Goal: Task Accomplishment & Management: Contribute content

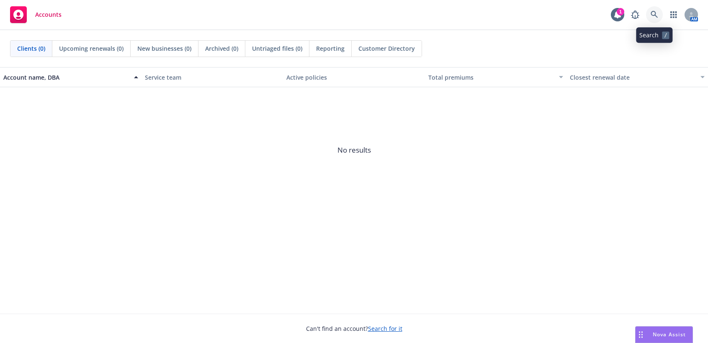
click at [657, 14] on icon at bounding box center [655, 15] width 8 height 8
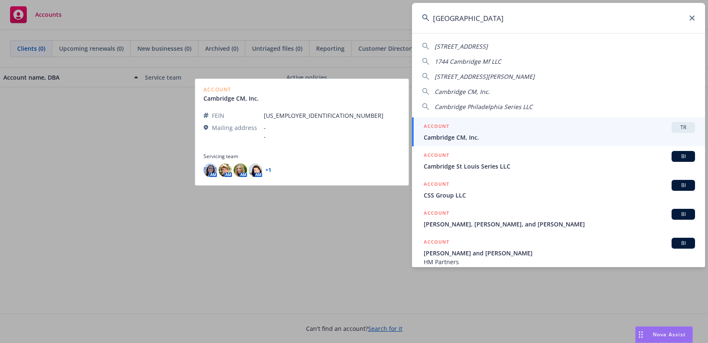
type input "cambridge"
click at [470, 136] on span "Cambridge CM, Inc." at bounding box center [559, 137] width 271 height 9
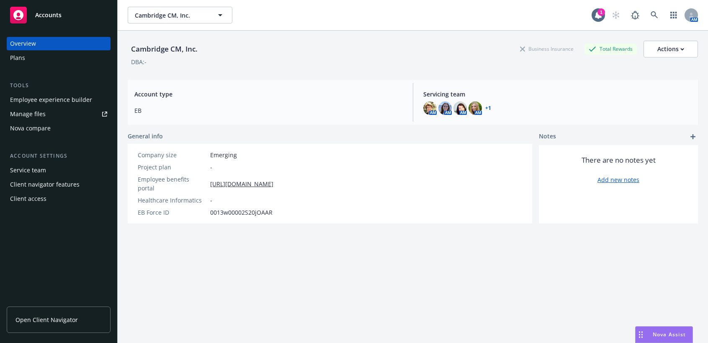
click at [80, 100] on div "Employee experience builder" at bounding box center [51, 99] width 82 height 13
click at [45, 101] on div "Employee experience builder" at bounding box center [51, 99] width 82 height 13
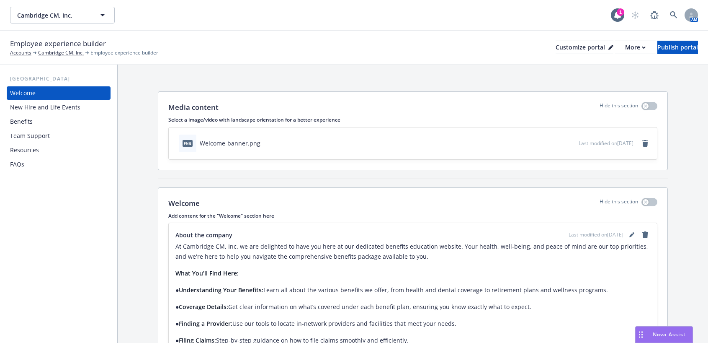
click at [28, 163] on div "FAQs" at bounding box center [58, 163] width 97 height 13
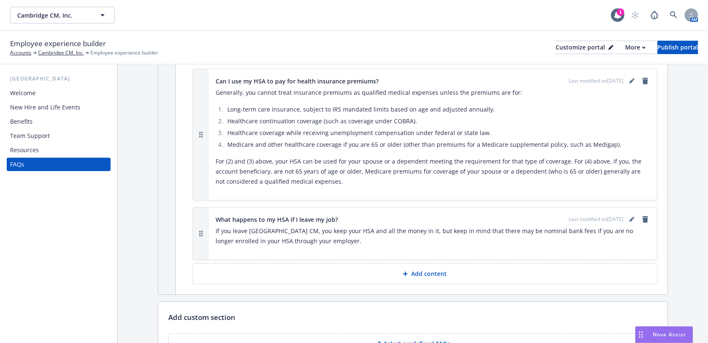
scroll to position [1567, 0]
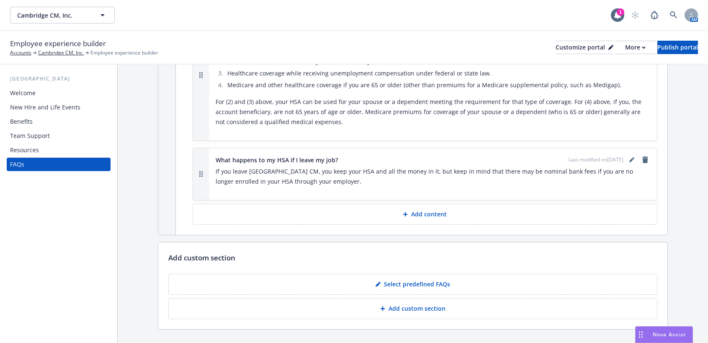
click at [420, 304] on p "Add custom section" at bounding box center [417, 308] width 57 height 8
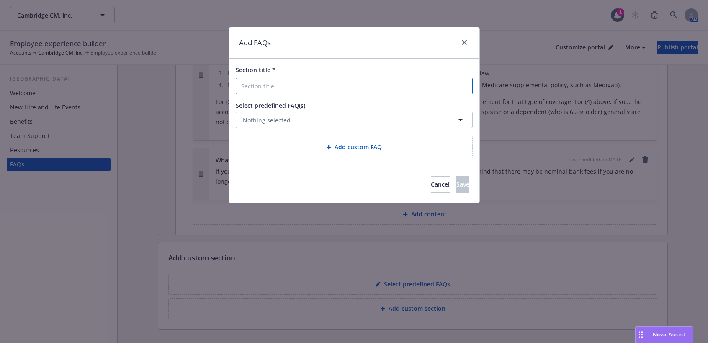
click at [283, 86] on input "Section title *" at bounding box center [354, 85] width 237 height 17
click at [304, 81] on input "Rate Information" at bounding box center [354, 85] width 237 height 17
type input "Rate Information"
click at [260, 119] on span "Nothing selected" at bounding box center [267, 120] width 48 height 9
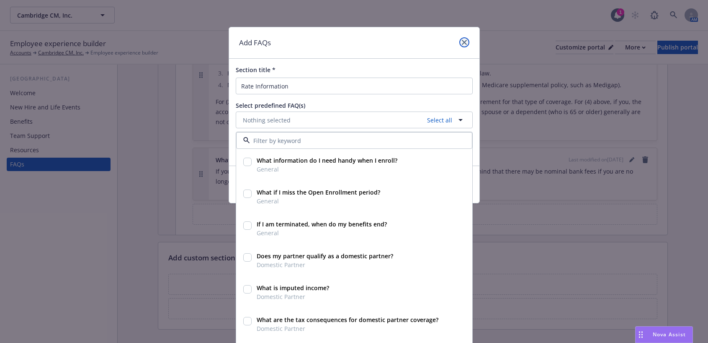
click at [462, 41] on icon "close" at bounding box center [464, 42] width 5 height 5
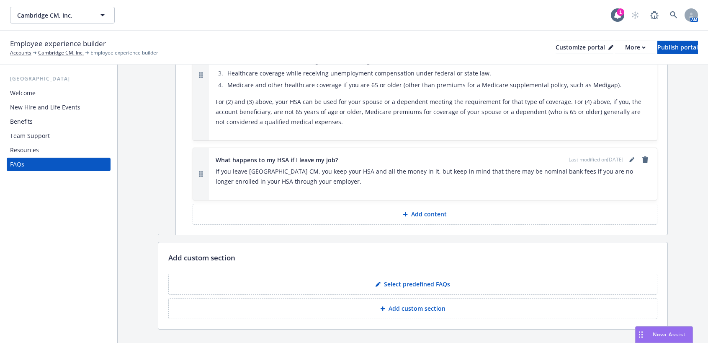
click at [408, 304] on p "Add custom section" at bounding box center [417, 308] width 57 height 8
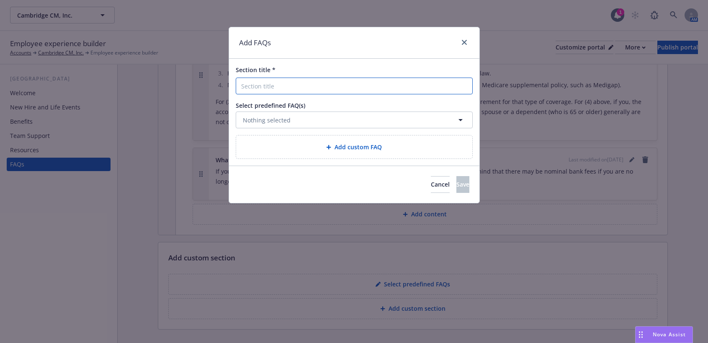
click at [299, 83] on input "Section title *" at bounding box center [354, 85] width 237 height 17
type input "Rate Information"
click at [376, 123] on button "Nothing selected" at bounding box center [354, 119] width 237 height 17
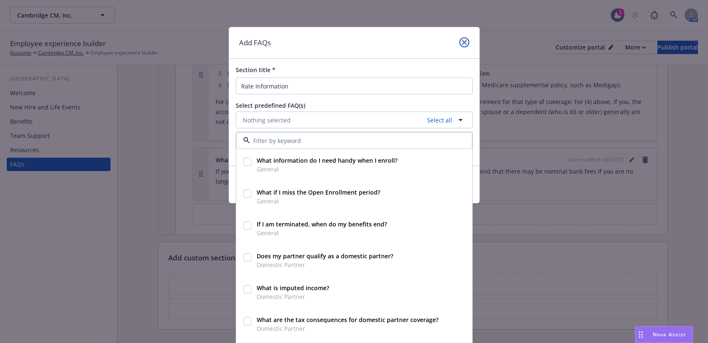
click at [459, 39] on link "close" at bounding box center [464, 42] width 10 height 10
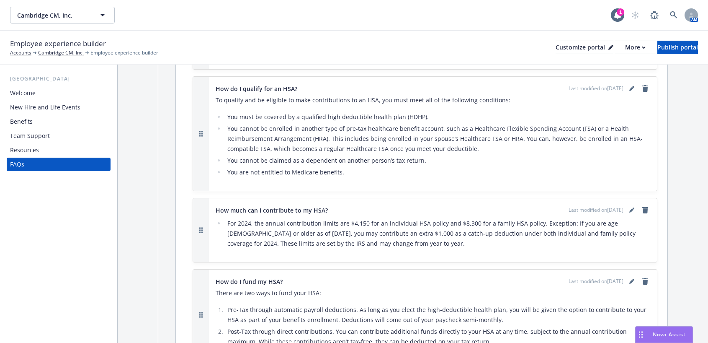
scroll to position [939, 0]
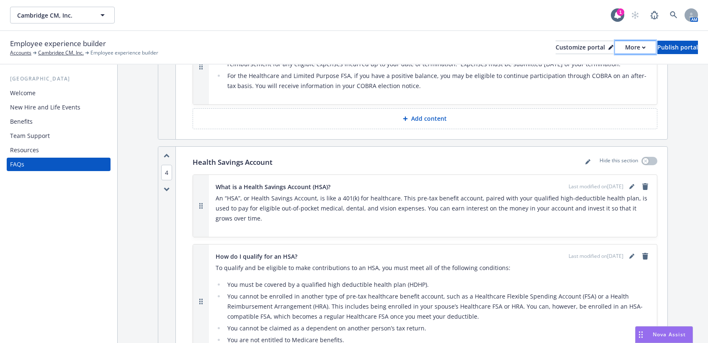
click at [625, 50] on div "More" at bounding box center [635, 47] width 21 height 13
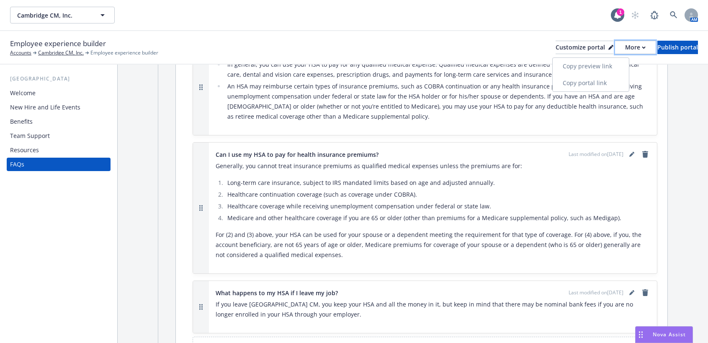
scroll to position [1567, 0]
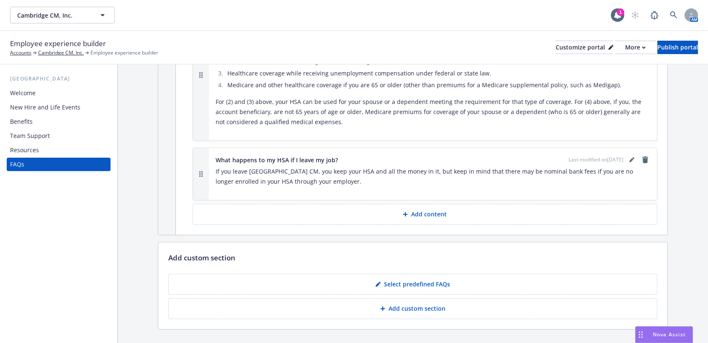
click at [421, 210] on p "Add content" at bounding box center [429, 214] width 36 height 8
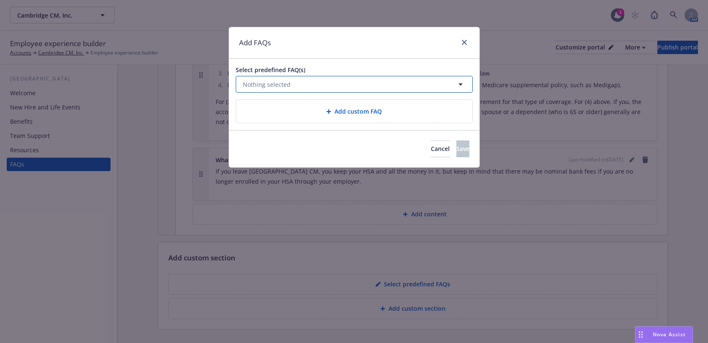
click at [282, 81] on span "Nothing selected" at bounding box center [267, 84] width 48 height 9
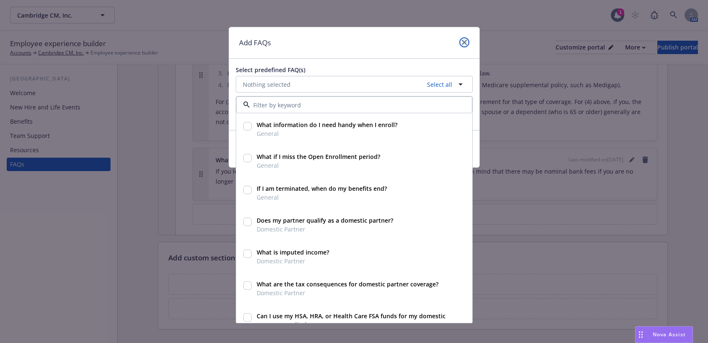
click at [463, 41] on icon "close" at bounding box center [464, 42] width 5 height 5
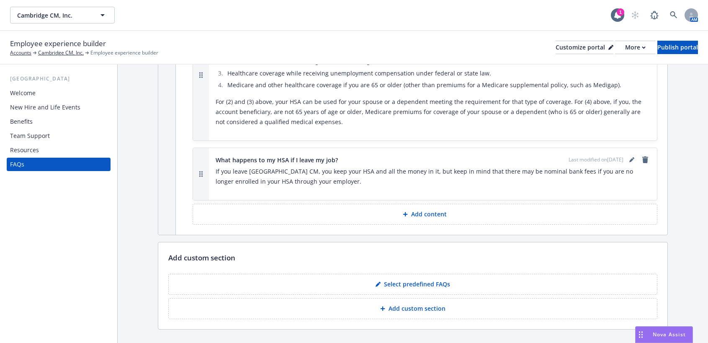
click at [377, 298] on button "Add custom section" at bounding box center [412, 308] width 489 height 21
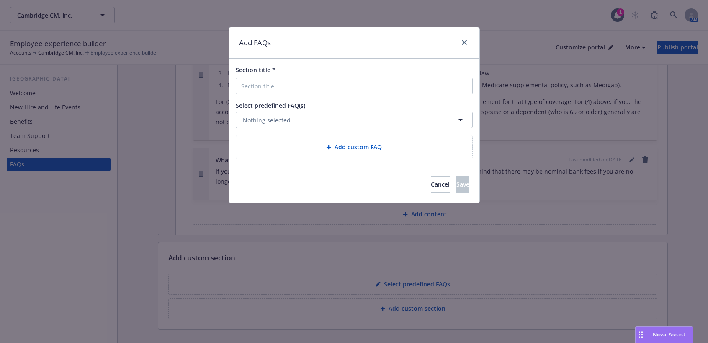
click at [270, 149] on div "Add custom FAQ" at bounding box center [354, 147] width 223 height 10
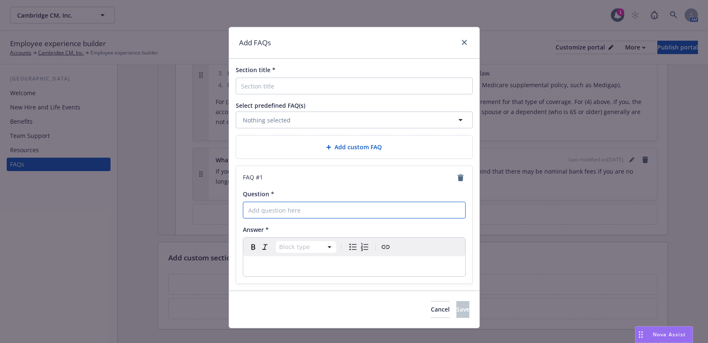
click at [260, 211] on input "Question *" at bounding box center [354, 209] width 223 height 17
type input "Rate Information"
select select "paragraph"
click at [282, 263] on p "editable markdown" at bounding box center [354, 266] width 212 height 10
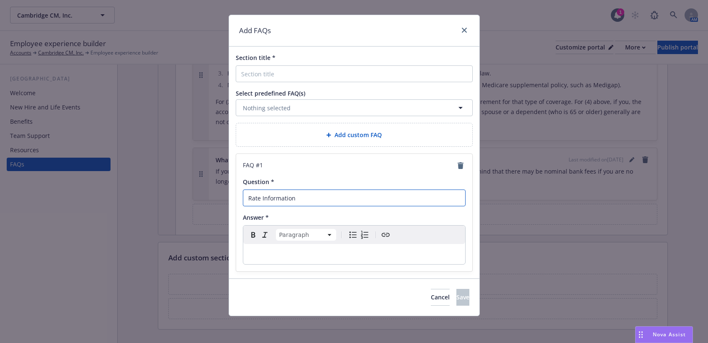
drag, startPoint x: 295, startPoint y: 199, endPoint x: 237, endPoint y: 198, distance: 57.4
click at [237, 198] on div "FAQ # 1 Question * Rate Information Answer * Paragraph Paragraph Heading 1 Head…" at bounding box center [354, 212] width 236 height 117
drag, startPoint x: 243, startPoint y: 196, endPoint x: 249, endPoint y: 196, distance: 6.3
click at [245, 196] on input "Question *" at bounding box center [354, 197] width 223 height 17
paste input "What is the employee contribution amount for each of the medical, ancillary and…"
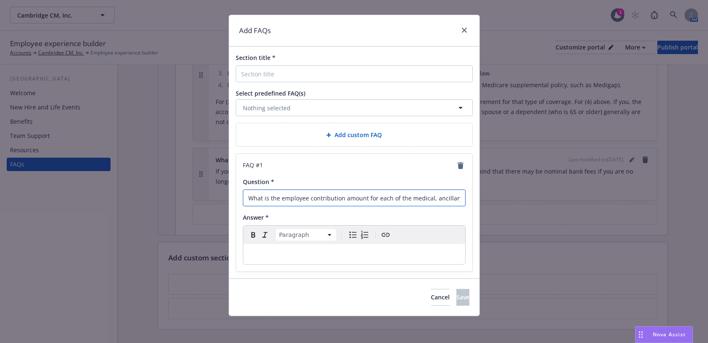
scroll to position [0, 86]
type input "What is the employee contribution amount for each of the medical, ancillary and…"
click at [284, 249] on p "editable markdown" at bounding box center [354, 254] width 212 height 10
select select
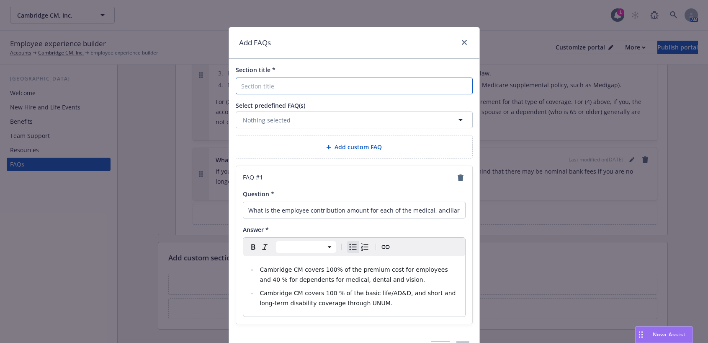
click at [267, 82] on input "Section title *" at bounding box center [354, 85] width 237 height 17
type input "E"
click at [449, 122] on button "Nothing selected" at bounding box center [354, 119] width 237 height 17
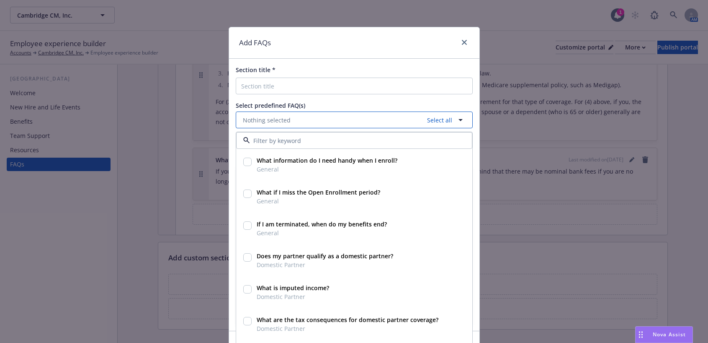
click at [449, 122] on button "Nothing selected Select all" at bounding box center [354, 119] width 237 height 17
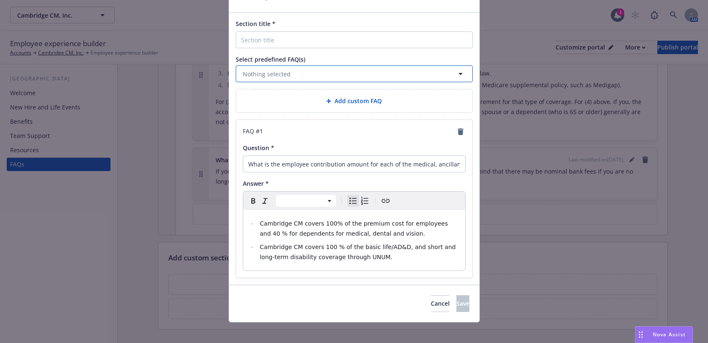
scroll to position [52, 0]
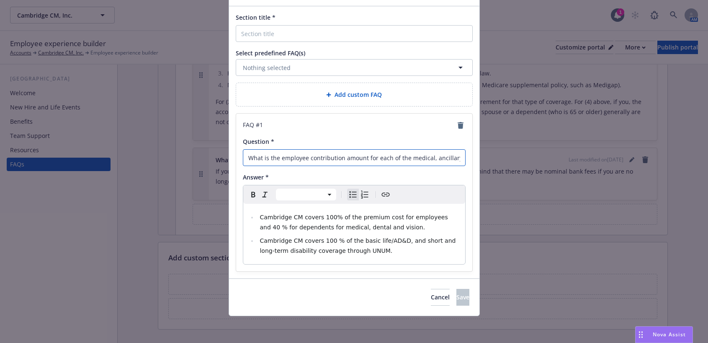
click at [326, 155] on input "What is the employee contribution amount for each of the medical, ancillary and…" at bounding box center [354, 157] width 223 height 17
click at [360, 240] on span "Cambridge CM covers 100 % of the basic life/AD&D, and short and long-term disab…" at bounding box center [359, 245] width 198 height 17
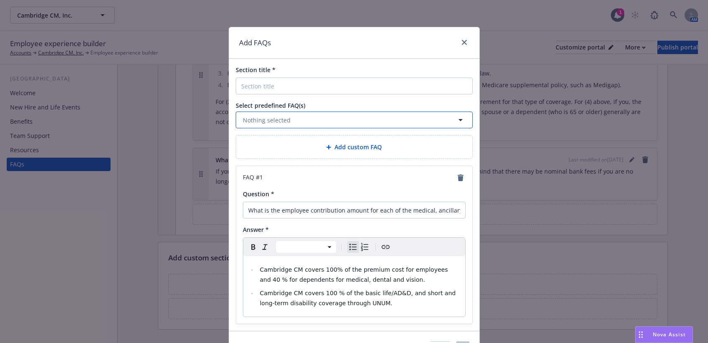
click at [249, 119] on span "Nothing selected" at bounding box center [267, 120] width 48 height 9
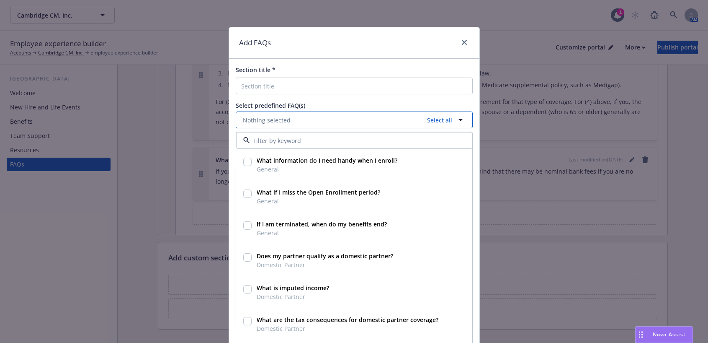
click at [249, 119] on span "Nothing selected" at bounding box center [267, 120] width 48 height 9
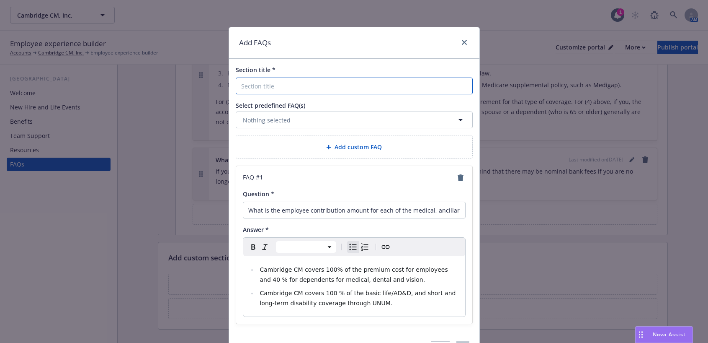
click at [245, 82] on input "Section title *" at bounding box center [354, 85] width 237 height 17
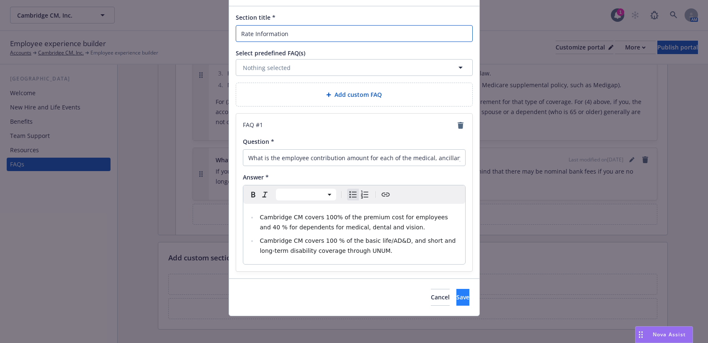
type input "Rate Information"
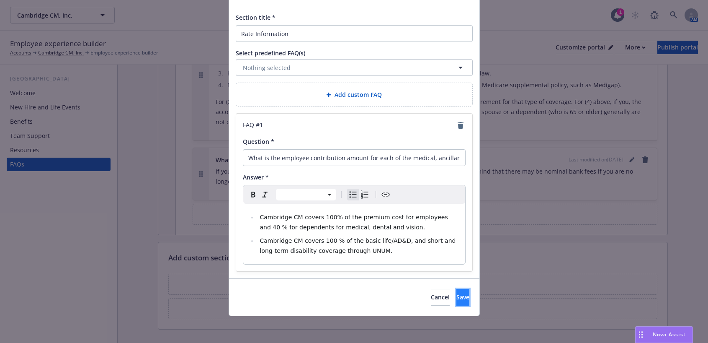
click at [456, 299] on span "Save" at bounding box center [462, 297] width 13 height 8
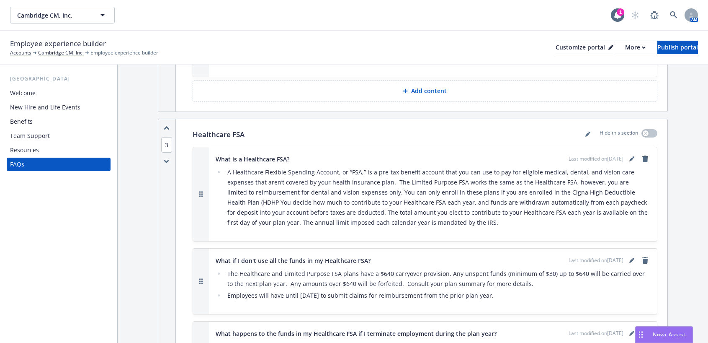
scroll to position [646, 0]
click at [663, 47] on div "Publish portal" at bounding box center [677, 47] width 41 height 13
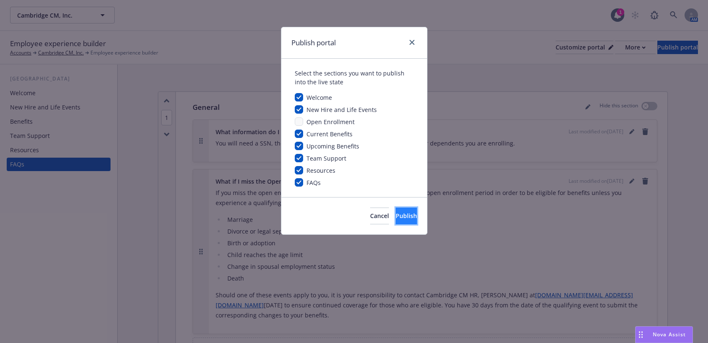
click at [396, 213] on span "Publish" at bounding box center [406, 215] width 21 height 8
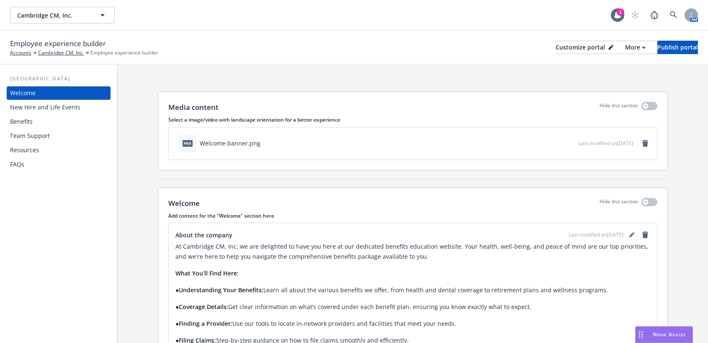
click at [31, 166] on div "FAQs" at bounding box center [58, 163] width 97 height 13
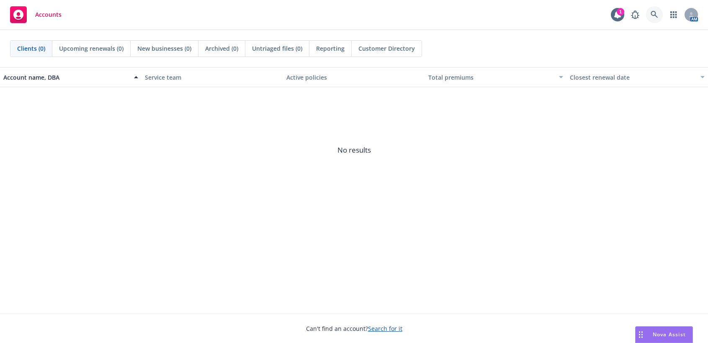
click at [654, 15] on icon at bounding box center [654, 14] width 7 height 7
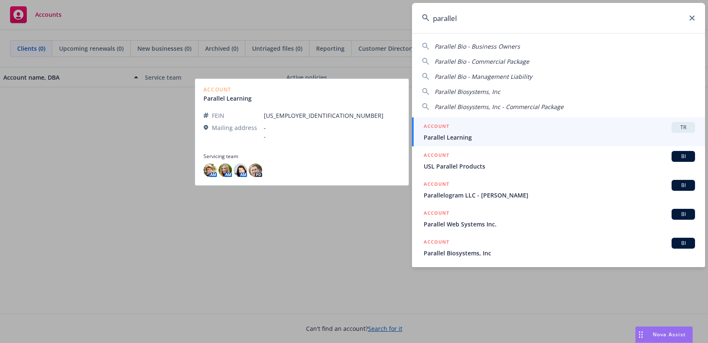
type input "parallel"
click at [471, 132] on div "ACCOUNT TR" at bounding box center [559, 127] width 271 height 11
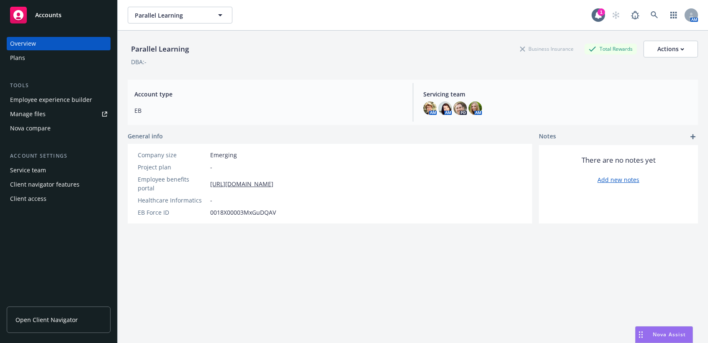
click at [53, 100] on div "Employee experience builder" at bounding box center [51, 99] width 82 height 13
click at [46, 320] on span "Open Client Navigator" at bounding box center [46, 319] width 62 height 9
click at [54, 100] on div "Employee experience builder" at bounding box center [51, 99] width 82 height 13
click at [46, 100] on div "Employee experience builder" at bounding box center [51, 99] width 82 height 13
click at [33, 199] on div "Client access" at bounding box center [28, 198] width 36 height 13
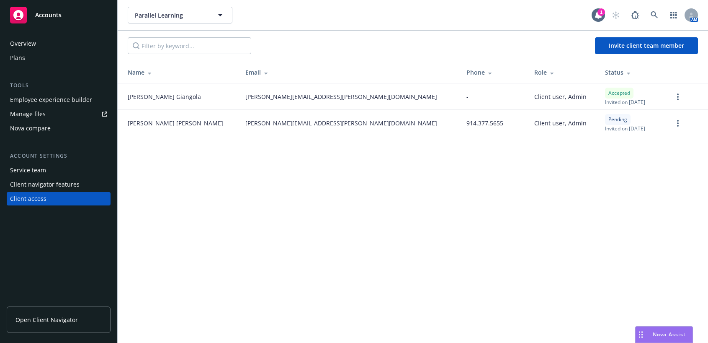
click at [45, 324] on link "Open Client Navigator" at bounding box center [59, 319] width 104 height 26
click at [50, 102] on div "Employee experience builder" at bounding box center [51, 99] width 82 height 13
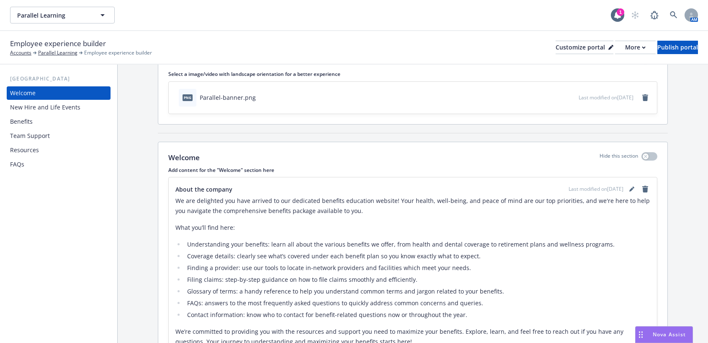
scroll to position [104, 0]
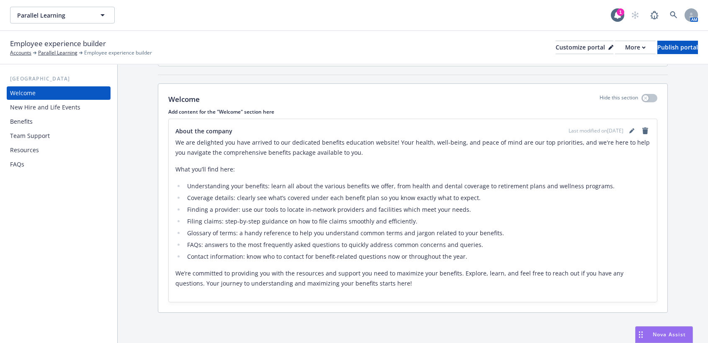
click at [28, 164] on div "FAQs" at bounding box center [58, 163] width 97 height 13
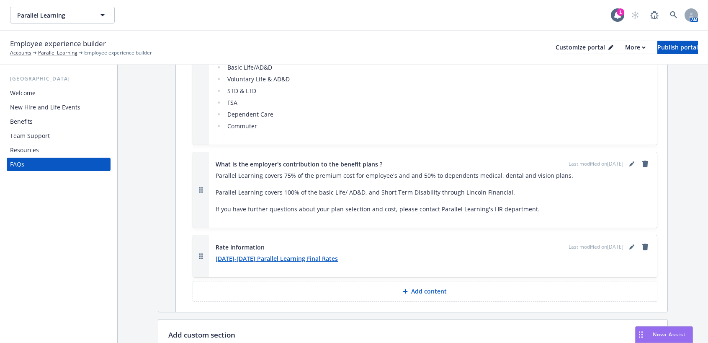
scroll to position [429, 0]
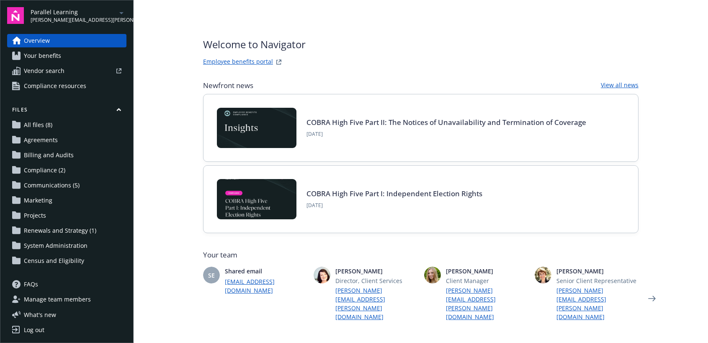
click at [39, 58] on span "Your benefits" at bounding box center [42, 55] width 37 height 13
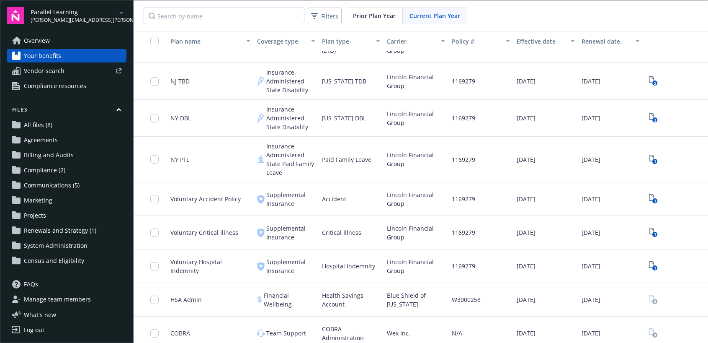
scroll to position [296, 0]
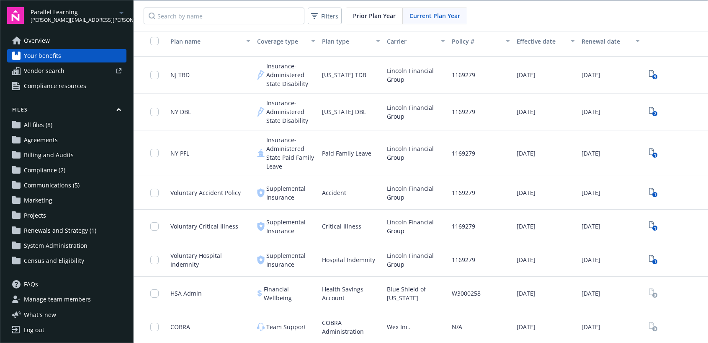
click at [39, 129] on span "All files (8)" at bounding box center [38, 124] width 28 height 13
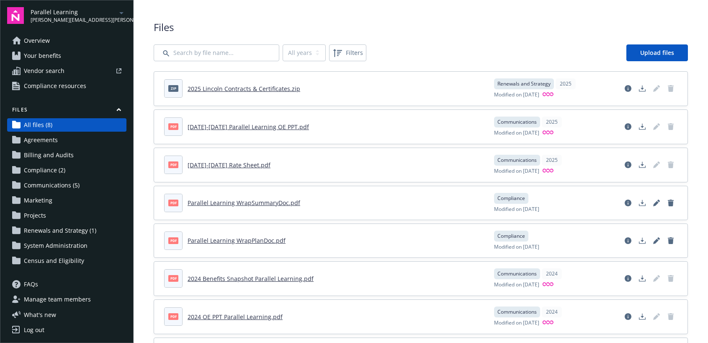
click at [44, 230] on span "Renewals and Strategy (1)" at bounding box center [60, 230] width 72 height 13
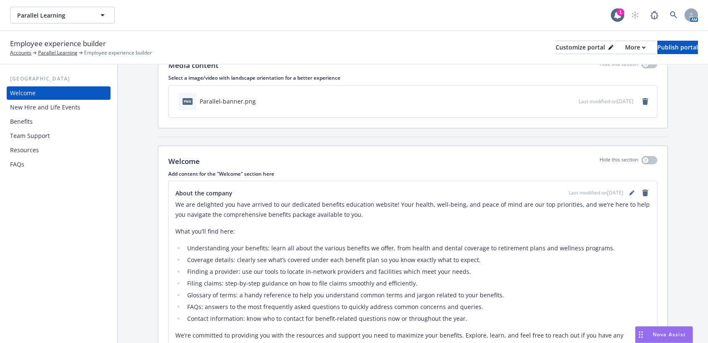
scroll to position [104, 0]
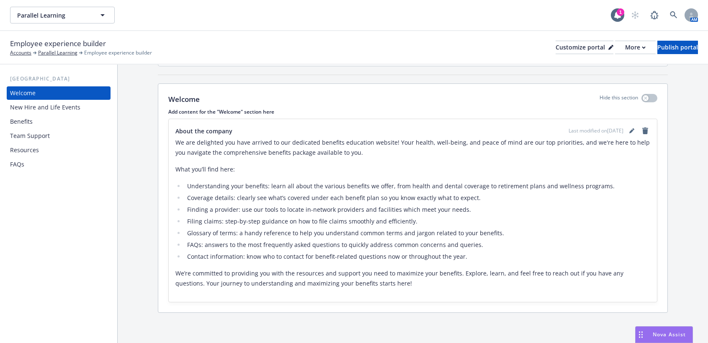
click at [24, 163] on div "FAQs" at bounding box center [17, 163] width 14 height 13
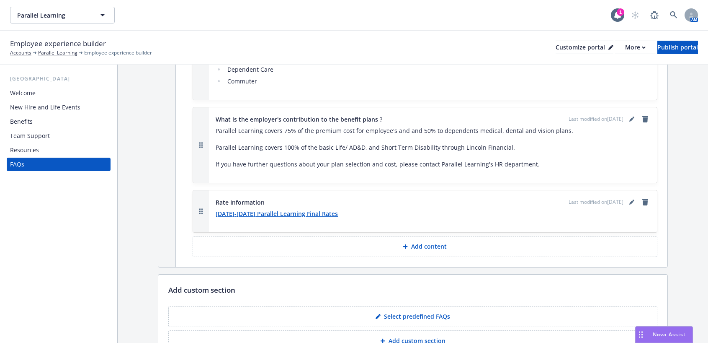
scroll to position [597, 0]
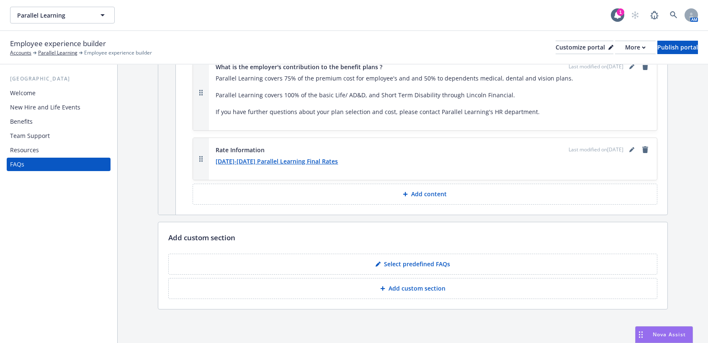
click at [287, 162] on strong "2025-2026 Parallel Learning Final Rates" at bounding box center [277, 161] width 122 height 8
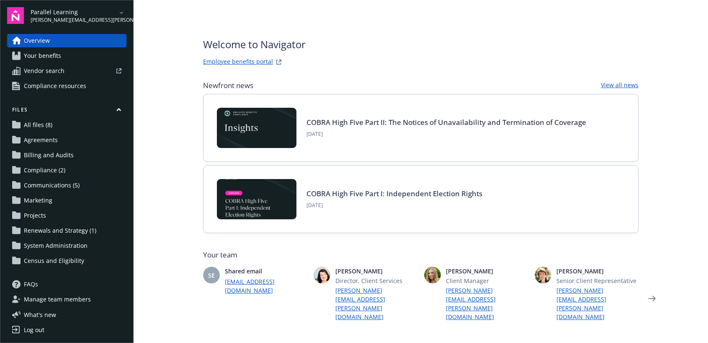
scroll to position [1, 0]
click at [36, 125] on span "All files (8)" at bounding box center [38, 123] width 28 height 13
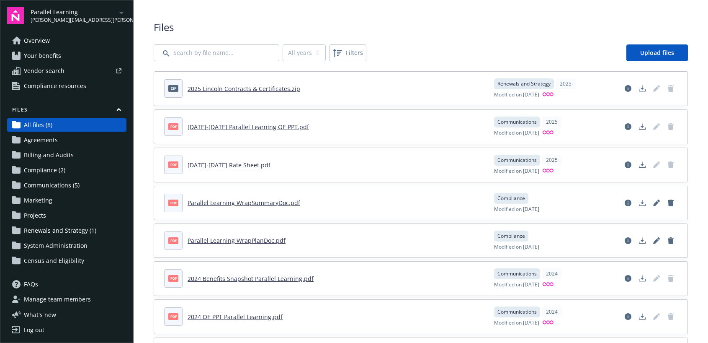
click at [494, 29] on span "Files" at bounding box center [421, 27] width 534 height 14
click at [211, 166] on link "[DATE]-[DATE] Rate Sheet.pdf" at bounding box center [229, 165] width 83 height 8
drag, startPoint x: 621, startPoint y: 164, endPoint x: 522, endPoint y: 20, distance: 175.5
click at [522, 20] on div "Files All years 2025 2024 Filters Upload files zip 2025 Lincoln Contracts & Cer…" at bounding box center [421, 196] width 574 height 392
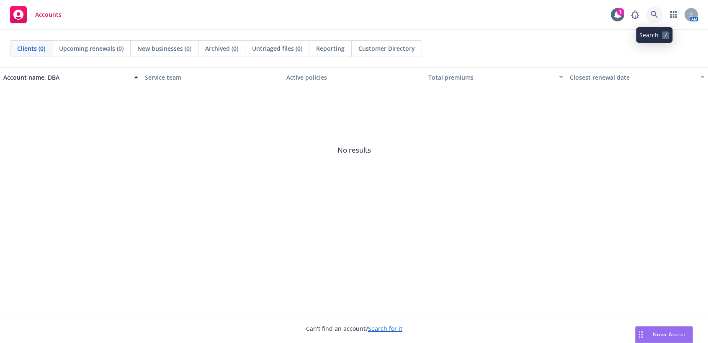
click at [652, 14] on icon at bounding box center [655, 15] width 8 height 8
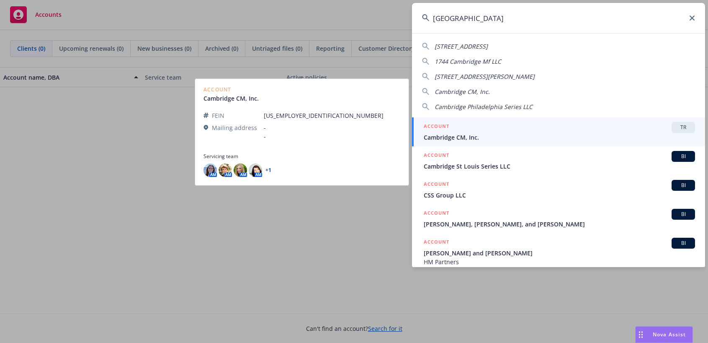
type input "cambridge"
click at [506, 139] on span "Cambridge CM, Inc." at bounding box center [559, 137] width 271 height 9
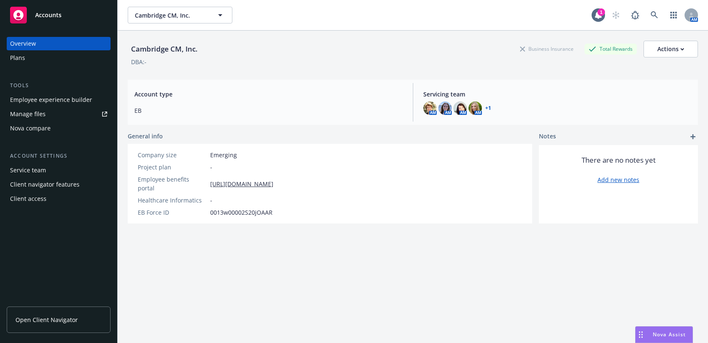
click at [36, 114] on div "Manage files" at bounding box center [28, 113] width 36 height 13
click at [54, 97] on div "Employee experience builder" at bounding box center [51, 99] width 82 height 13
click at [60, 98] on div "Employee experience builder" at bounding box center [51, 99] width 82 height 13
click at [90, 314] on link "Open Client Navigator" at bounding box center [59, 319] width 104 height 26
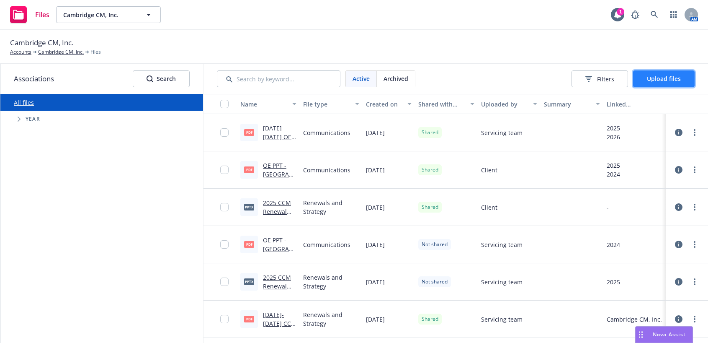
click at [653, 73] on button "Upload files" at bounding box center [664, 78] width 62 height 17
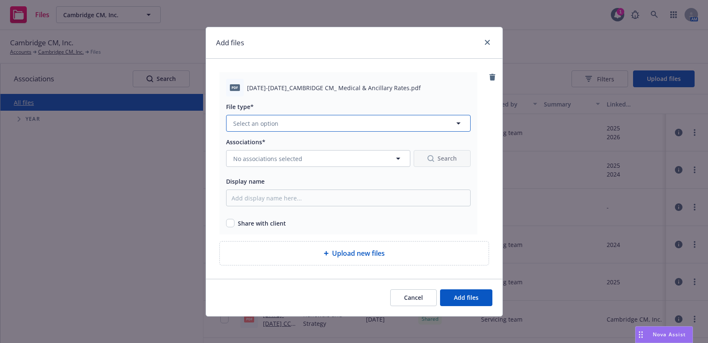
click at [291, 124] on button "Select an option" at bounding box center [348, 123] width 245 height 17
click at [285, 123] on button "Select an option" at bounding box center [348, 123] width 245 height 17
click at [454, 299] on span "Add files" at bounding box center [466, 297] width 25 height 8
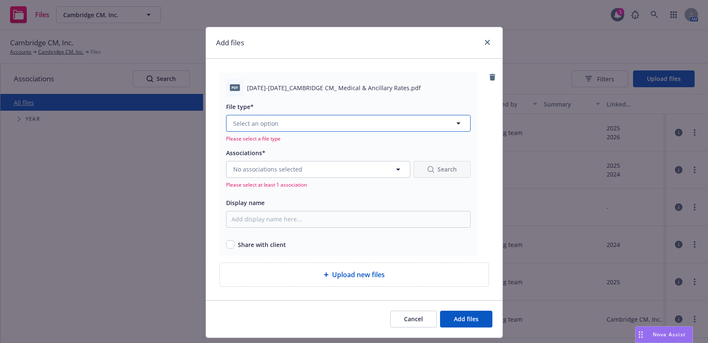
click at [318, 117] on button "Select an option" at bounding box center [348, 123] width 245 height 17
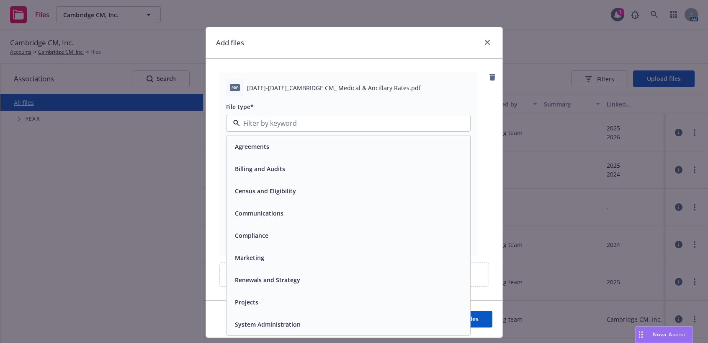
click at [257, 280] on span "Renewals and Strategy" at bounding box center [267, 279] width 65 height 9
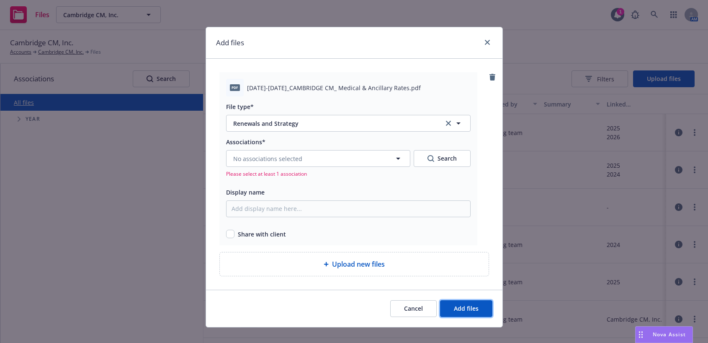
drag, startPoint x: 461, startPoint y: 309, endPoint x: 230, endPoint y: 247, distance: 239.0
click at [223, 248] on div "Add files pdf 2025-2026_CAMBRIDGE CM_ Medical & Ancillary Rates.pdf File type* …" at bounding box center [354, 177] width 297 height 300
click at [227, 237] on input "checkbox" at bounding box center [230, 233] width 8 height 8
checkbox input "true"
click at [265, 159] on span "No associations selected" at bounding box center [267, 158] width 69 height 9
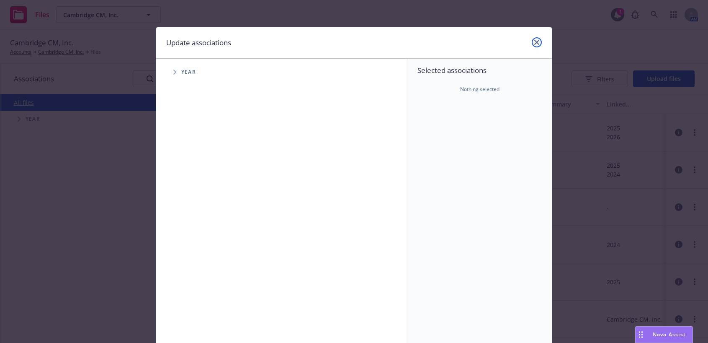
click at [535, 40] on icon "close" at bounding box center [536, 42] width 5 height 5
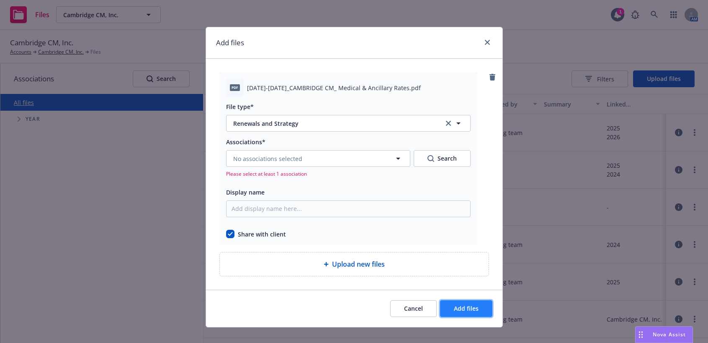
click at [462, 306] on span "Add files" at bounding box center [466, 308] width 25 height 8
click at [462, 308] on span "Add files" at bounding box center [466, 308] width 25 height 8
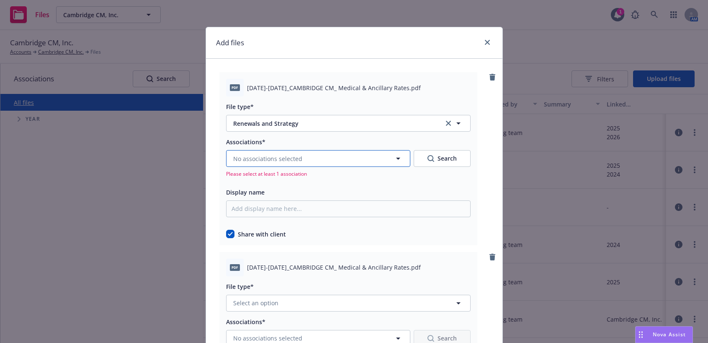
click at [304, 160] on button "No associations selected" at bounding box center [318, 158] width 184 height 17
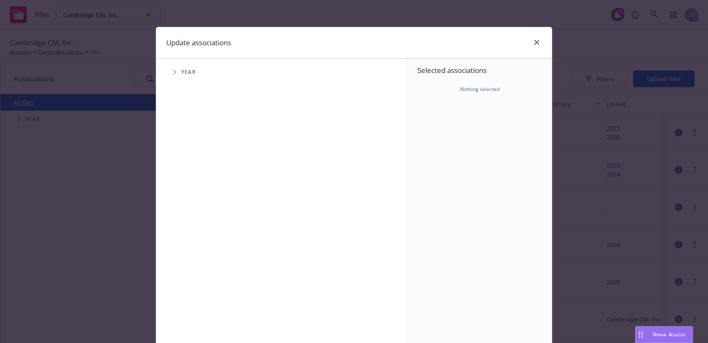
click at [168, 72] on span "Tree Example" at bounding box center [174, 71] width 13 height 13
click at [184, 187] on icon "Tree Example" at bounding box center [185, 186] width 3 height 5
click at [537, 41] on link "close" at bounding box center [537, 42] width 10 height 10
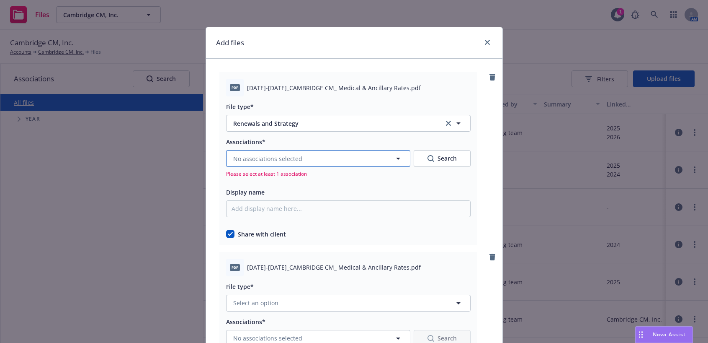
click at [291, 157] on span "No associations selected" at bounding box center [267, 158] width 69 height 9
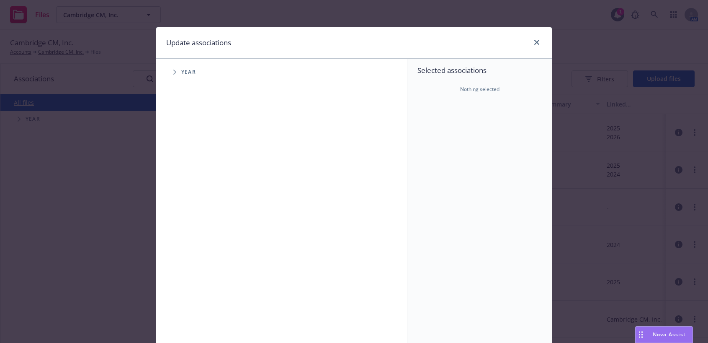
click at [168, 72] on span "Tree Example" at bounding box center [174, 71] width 13 height 13
click at [179, 188] on span "Tree Example" at bounding box center [184, 186] width 13 height 13
click at [194, 204] on icon "Tree Example" at bounding box center [195, 204] width 3 height 5
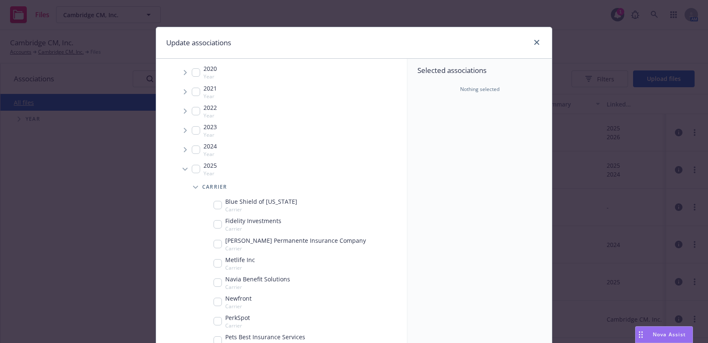
scroll to position [59, 0]
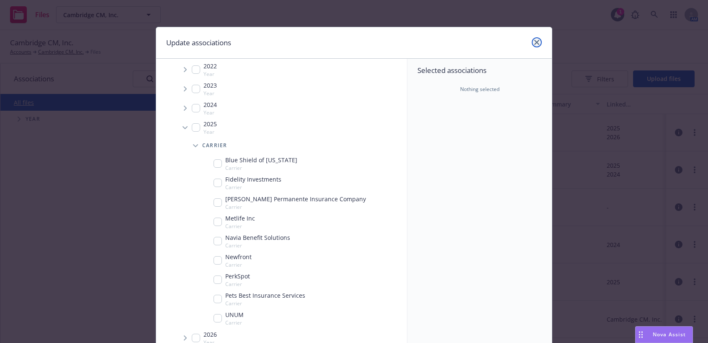
click at [537, 44] on link "close" at bounding box center [537, 42] width 10 height 10
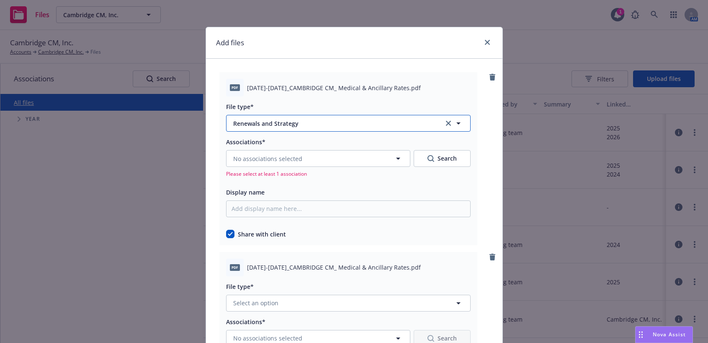
click at [316, 119] on span "Renewals and Strategy" at bounding box center [332, 123] width 198 height 9
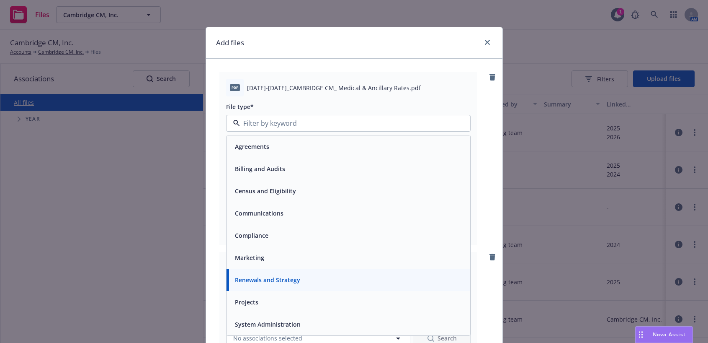
click at [272, 171] on span "Billing and Audits" at bounding box center [260, 168] width 50 height 9
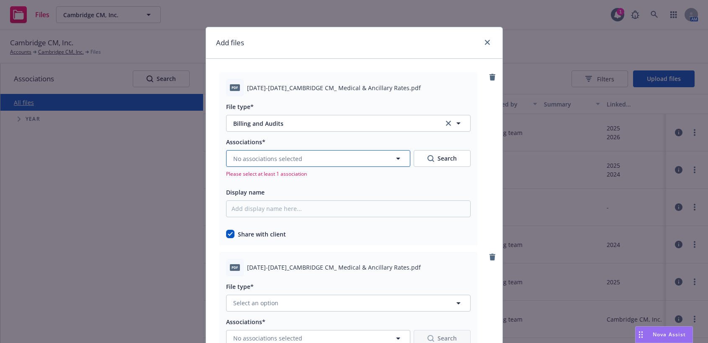
click at [255, 155] on span "No associations selected" at bounding box center [267, 158] width 69 height 9
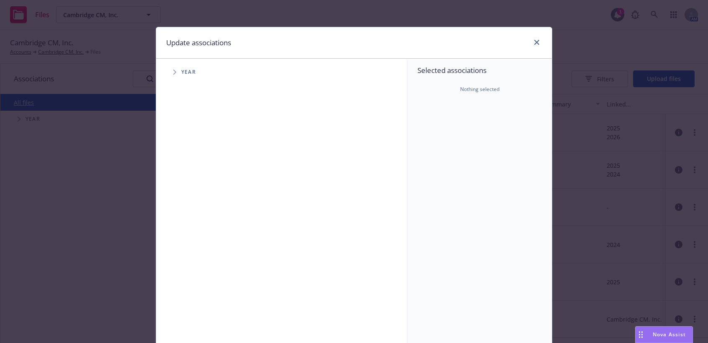
click at [173, 73] on icon "Tree Example" at bounding box center [174, 72] width 3 height 5
click at [192, 187] on input "Tree Example" at bounding box center [196, 187] width 8 height 8
checkbox input "true"
click at [534, 40] on icon "close" at bounding box center [536, 42] width 5 height 5
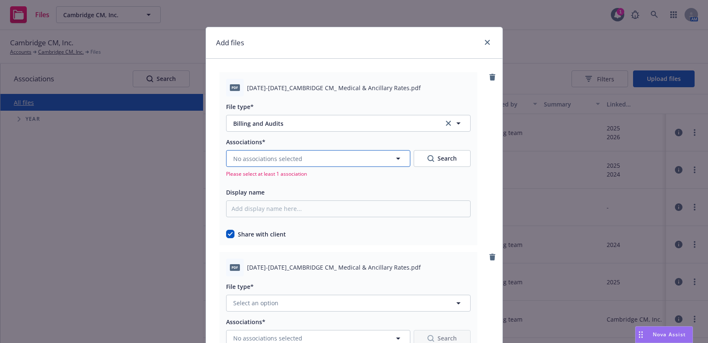
click at [395, 160] on icon "button" at bounding box center [398, 158] width 10 height 10
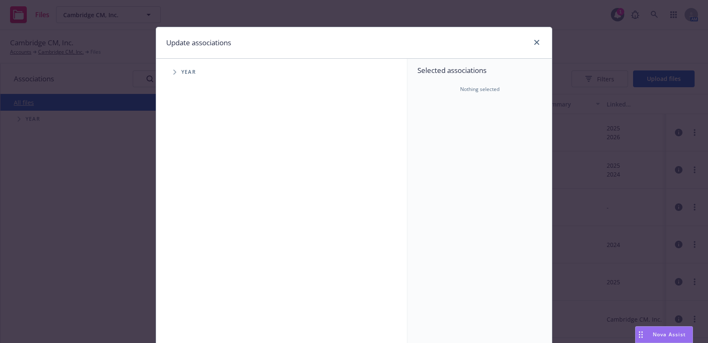
click at [169, 69] on span "Tree Example" at bounding box center [174, 71] width 13 height 13
click at [192, 186] on input "Tree Example" at bounding box center [196, 187] width 8 height 8
click at [529, 98] on icon "close" at bounding box center [529, 97] width 5 height 5
click at [193, 188] on input "Tree Example" at bounding box center [196, 187] width 8 height 8
checkbox input "true"
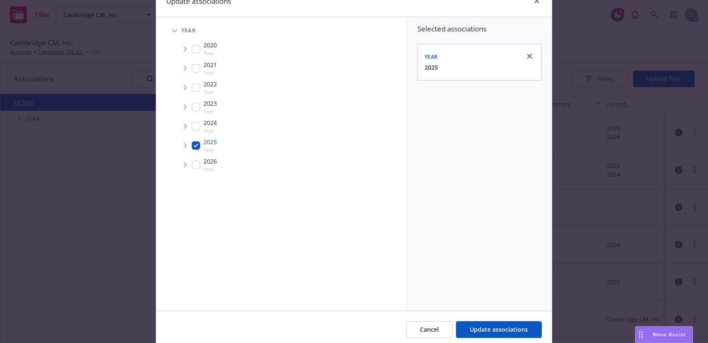
scroll to position [74, 0]
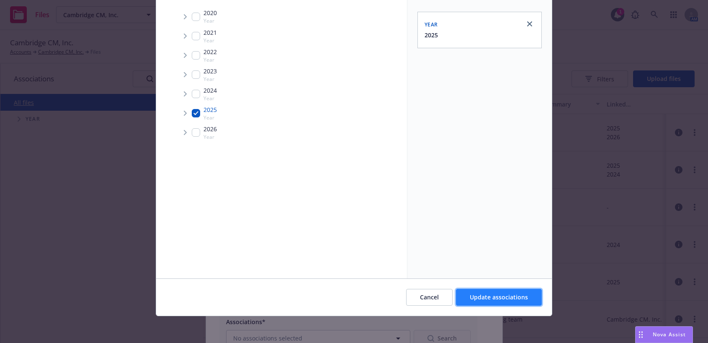
click at [474, 297] on span "Update associations" at bounding box center [499, 297] width 58 height 8
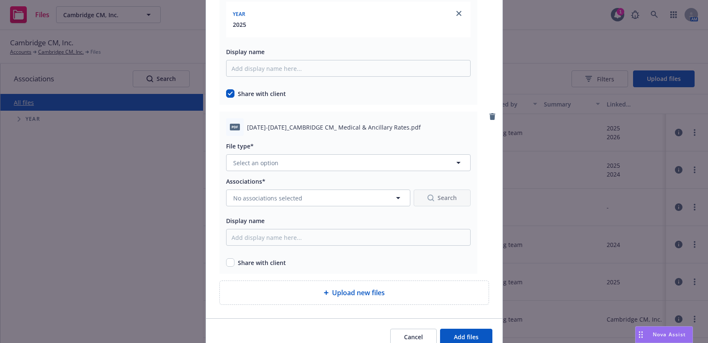
scroll to position [214, 0]
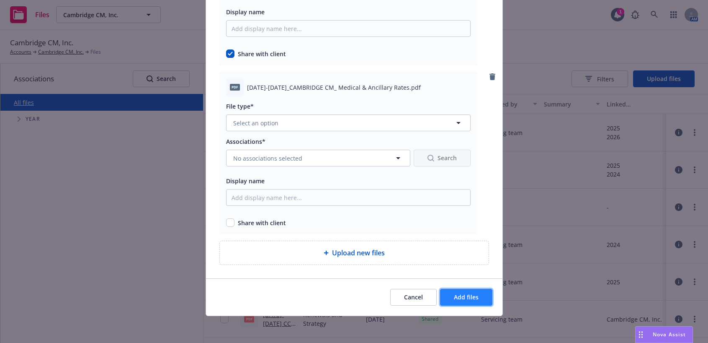
click at [461, 297] on span "Add files" at bounding box center [466, 297] width 25 height 8
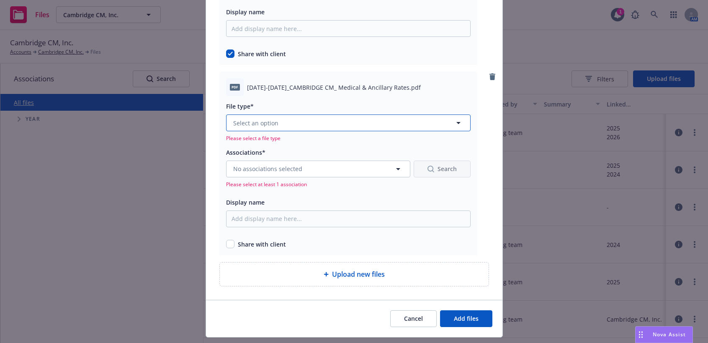
click at [302, 124] on button "Select an option" at bounding box center [348, 122] width 245 height 17
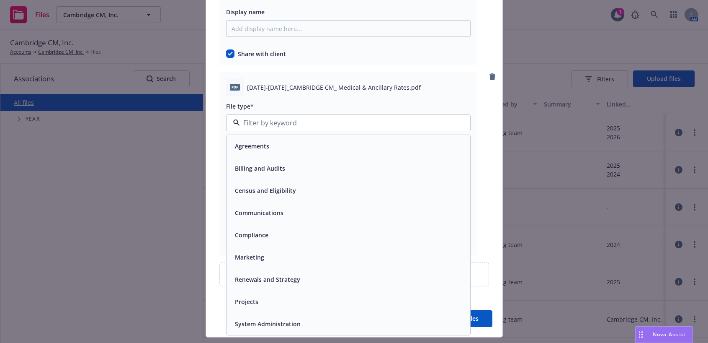
click at [272, 150] on div "Agreements" at bounding box center [349, 146] width 234 height 12
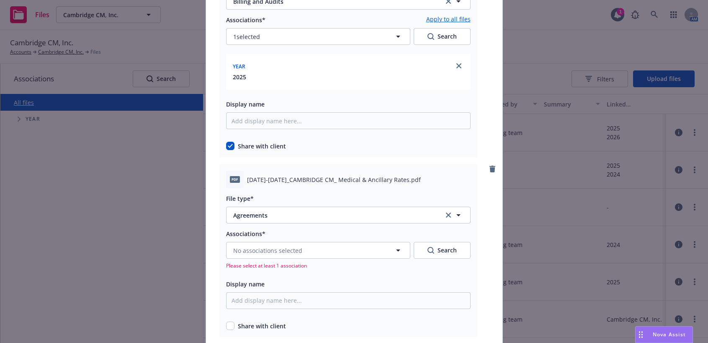
scroll to position [130, 0]
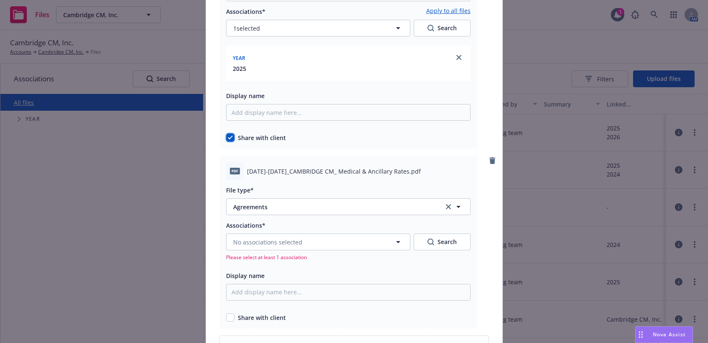
click at [228, 138] on input "checkbox" at bounding box center [230, 137] width 8 height 8
checkbox input "false"
click at [446, 207] on icon "clear selection" at bounding box center [448, 206] width 5 height 5
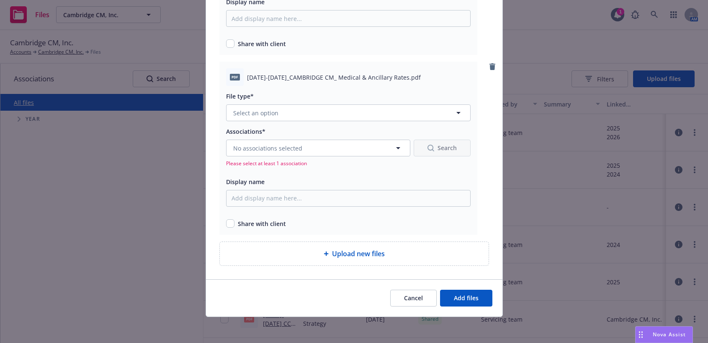
scroll to position [225, 0]
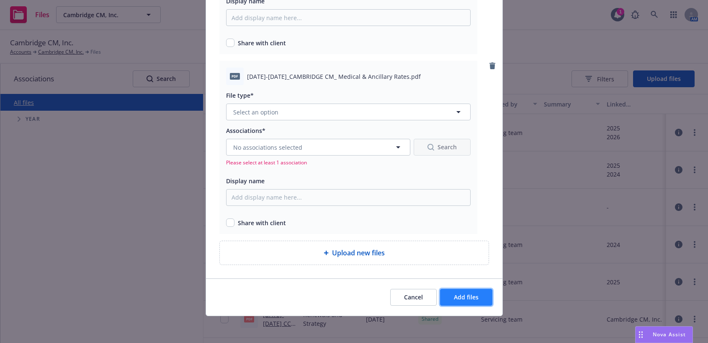
click at [460, 293] on span "Add files" at bounding box center [466, 297] width 25 height 8
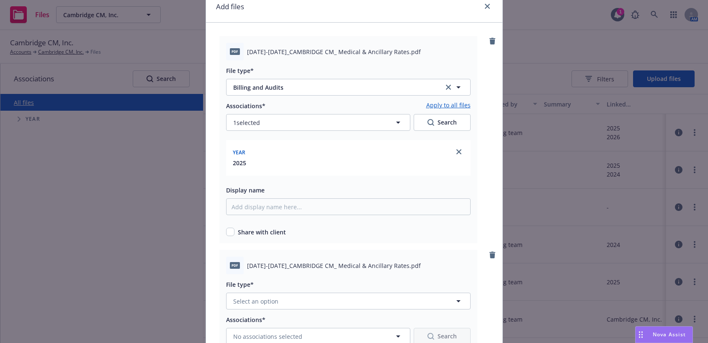
scroll to position [0, 0]
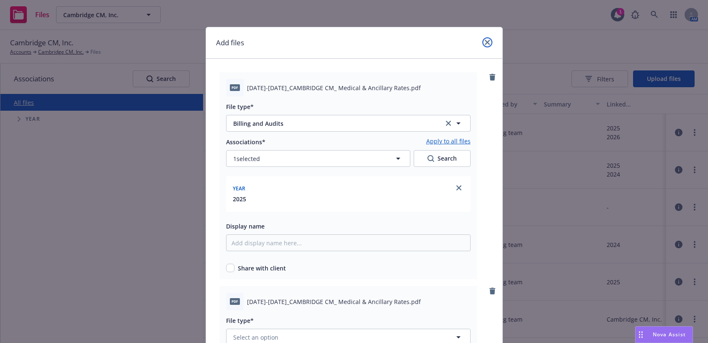
click at [485, 41] on icon "close" at bounding box center [487, 42] width 5 height 5
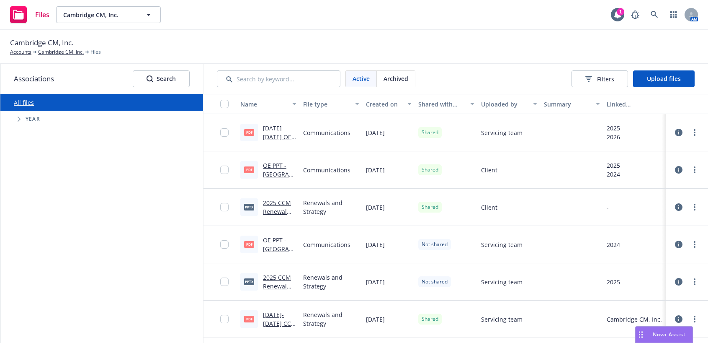
click at [365, 76] on span "Active" at bounding box center [361, 78] width 17 height 9
click at [664, 77] on span "Upload files" at bounding box center [664, 79] width 34 height 8
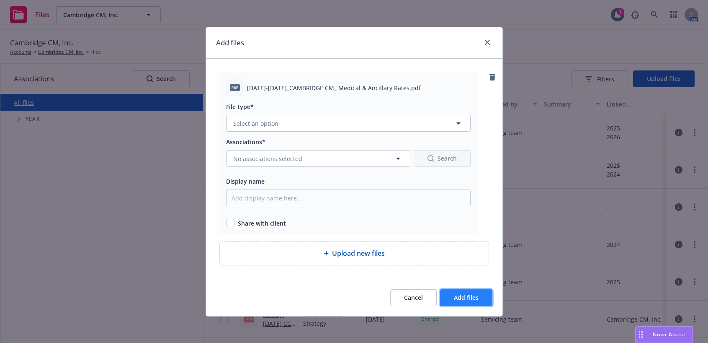
click at [444, 296] on button "Add files" at bounding box center [466, 297] width 52 height 17
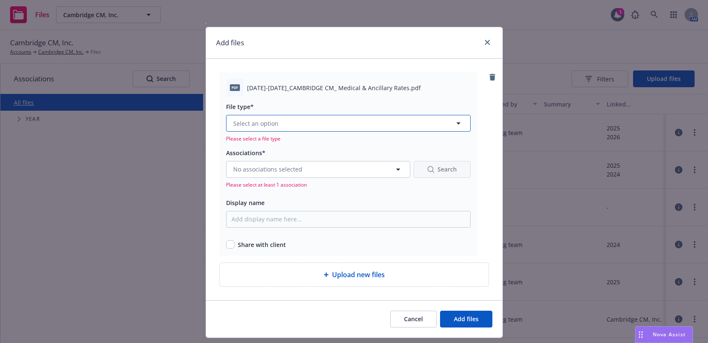
click at [279, 125] on button "Select an option" at bounding box center [348, 123] width 245 height 17
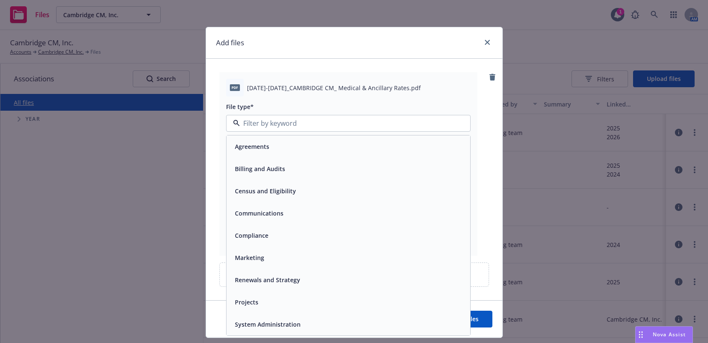
scroll to position [22, 0]
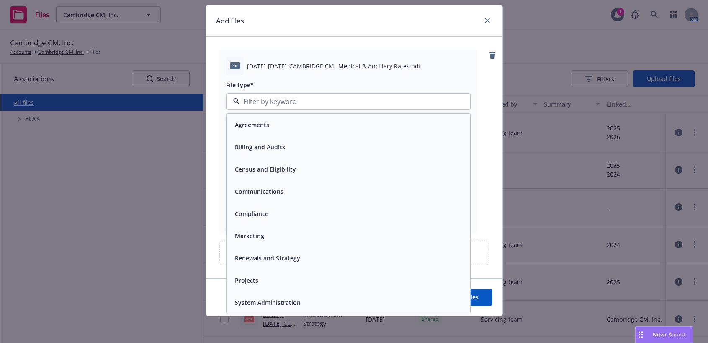
drag, startPoint x: 269, startPoint y: 178, endPoint x: 278, endPoint y: 151, distance: 28.6
click at [271, 176] on div "Census and Eligibility" at bounding box center [349, 169] width 244 height 22
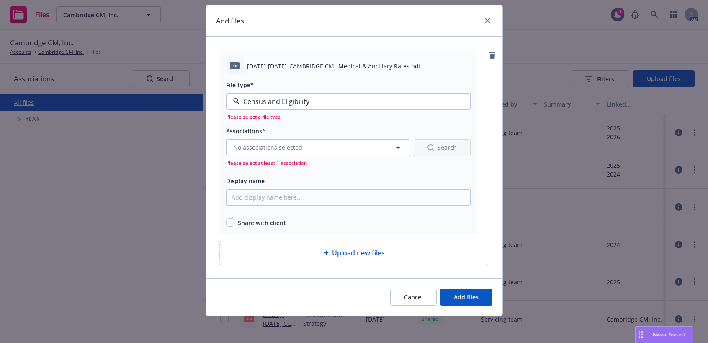
scroll to position [11, 0]
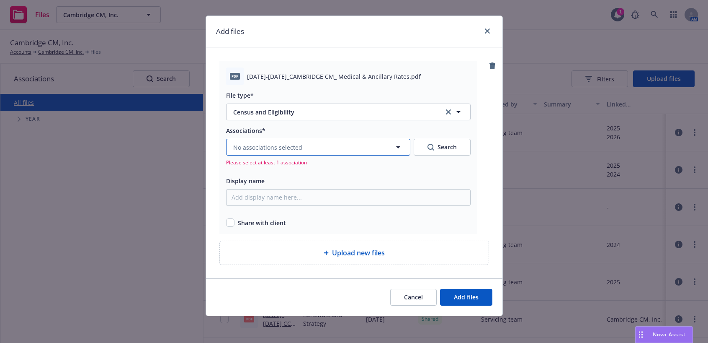
click at [260, 144] on span "No associations selected" at bounding box center [267, 147] width 69 height 9
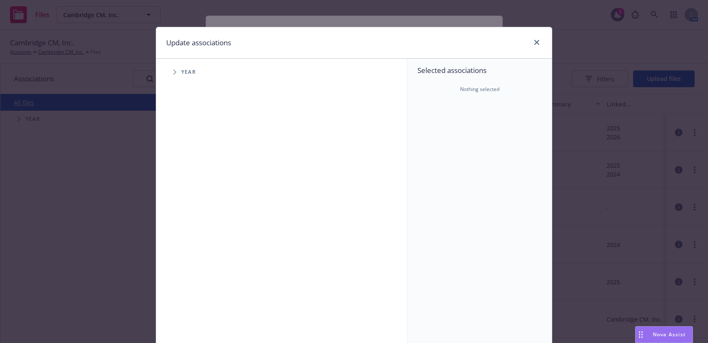
click at [173, 70] on icon "Tree Example" at bounding box center [174, 72] width 3 height 5
click at [194, 188] on input "Tree Example" at bounding box center [196, 187] width 8 height 8
click at [528, 96] on icon "close" at bounding box center [529, 97] width 5 height 5
checkbox input "false"
click at [534, 43] on icon "close" at bounding box center [536, 42] width 5 height 5
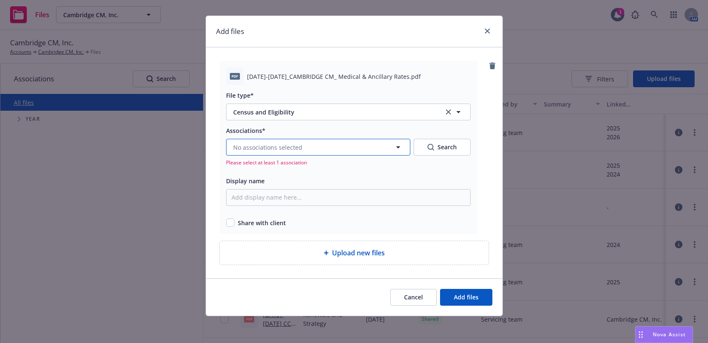
click at [318, 148] on button "No associations selected" at bounding box center [318, 147] width 184 height 17
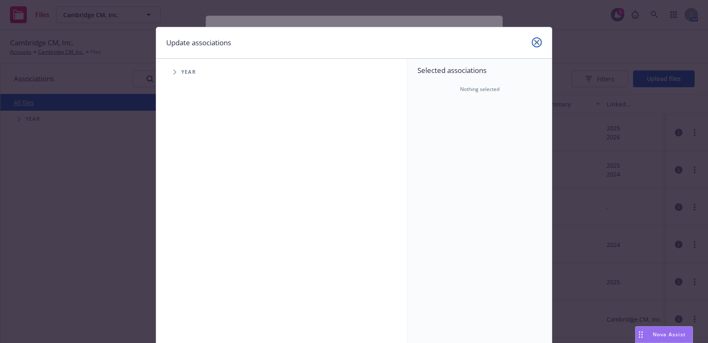
click at [532, 39] on link "close" at bounding box center [537, 42] width 10 height 10
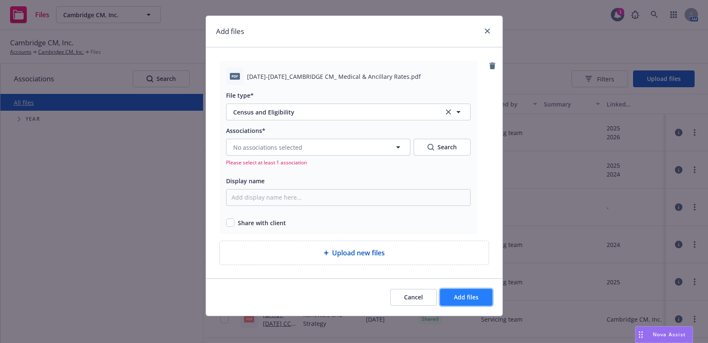
click at [454, 296] on span "Add files" at bounding box center [466, 297] width 25 height 8
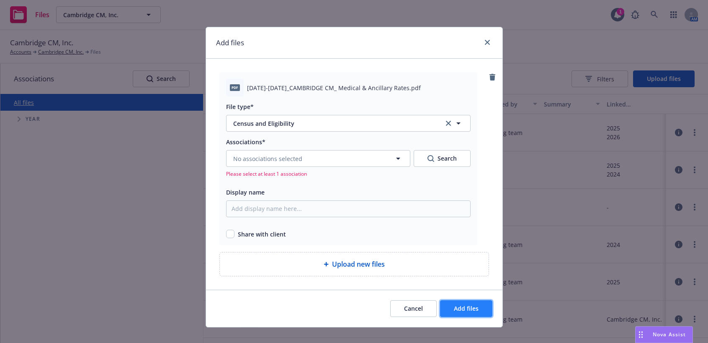
click at [463, 306] on span "Add files" at bounding box center [466, 308] width 25 height 8
click at [486, 42] on icon "close" at bounding box center [487, 42] width 5 height 5
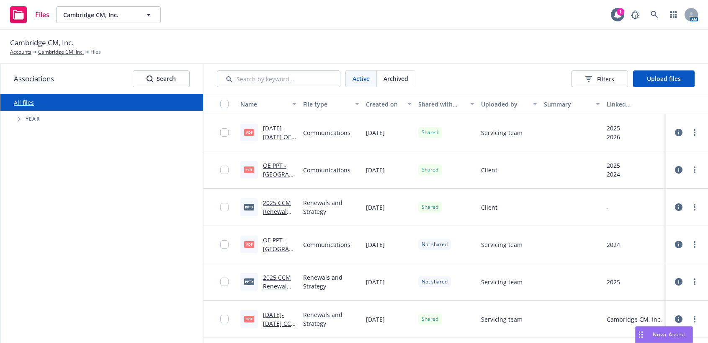
click at [15, 118] on span "Tree Example" at bounding box center [18, 118] width 13 height 13
click at [40, 233] on input "Tree Example" at bounding box center [40, 233] width 8 height 8
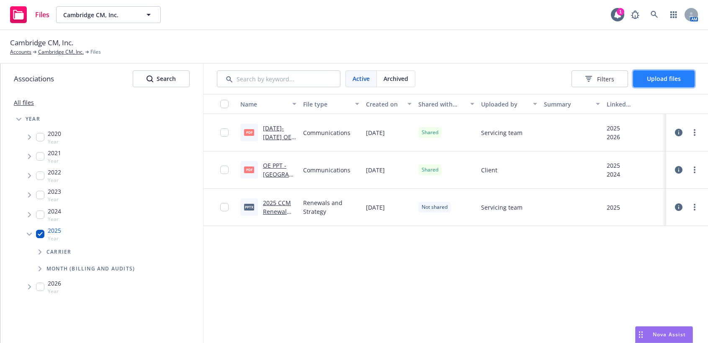
click at [649, 82] on span "Upload files" at bounding box center [664, 79] width 34 height 8
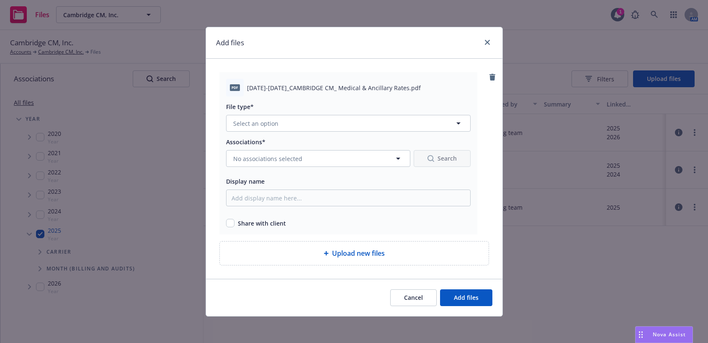
click at [356, 256] on span "Upload new files" at bounding box center [358, 253] width 53 height 10
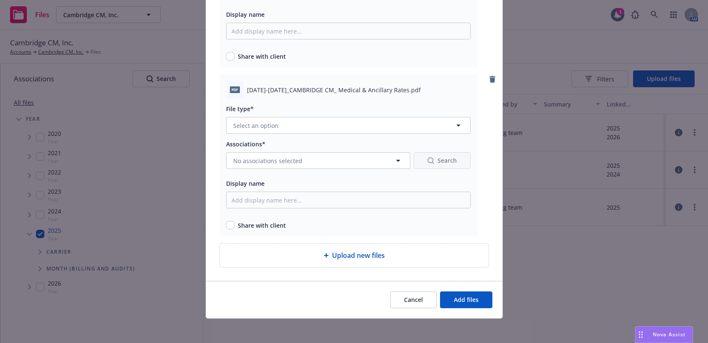
scroll to position [169, 0]
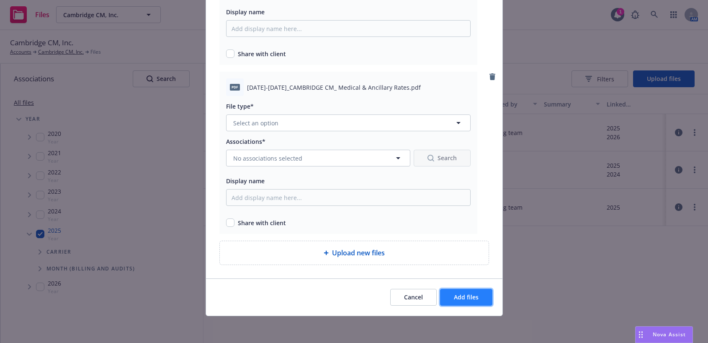
click at [466, 294] on span "Add files" at bounding box center [466, 297] width 25 height 8
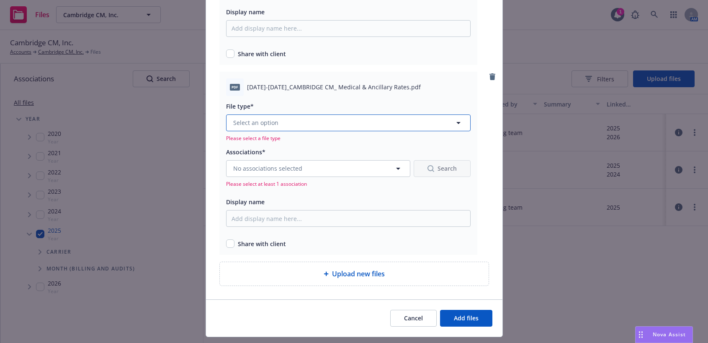
click at [279, 124] on button "Select an option" at bounding box center [348, 122] width 245 height 17
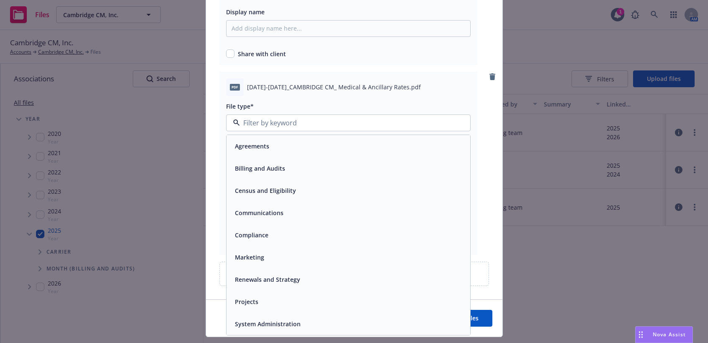
click at [276, 209] on span "Communications" at bounding box center [259, 212] width 49 height 9
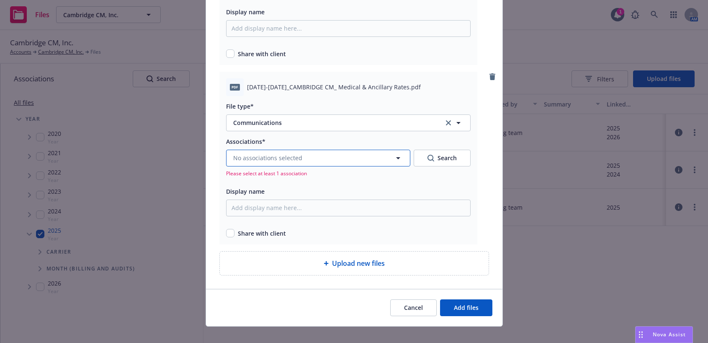
click at [337, 162] on button "No associations selected" at bounding box center [318, 157] width 184 height 17
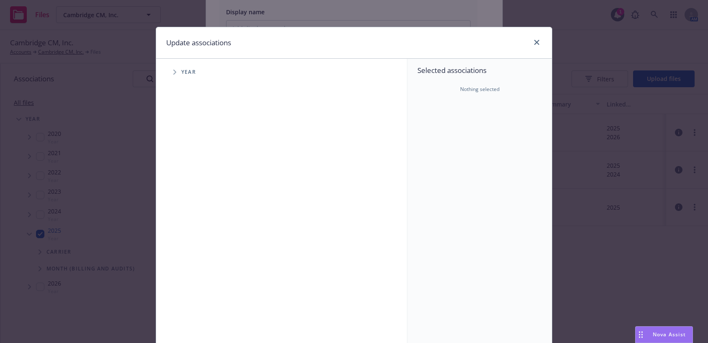
click at [173, 72] on icon "Tree Example" at bounding box center [174, 72] width 3 height 5
click at [193, 185] on input "Tree Example" at bounding box center [196, 187] width 8 height 8
checkbox input "true"
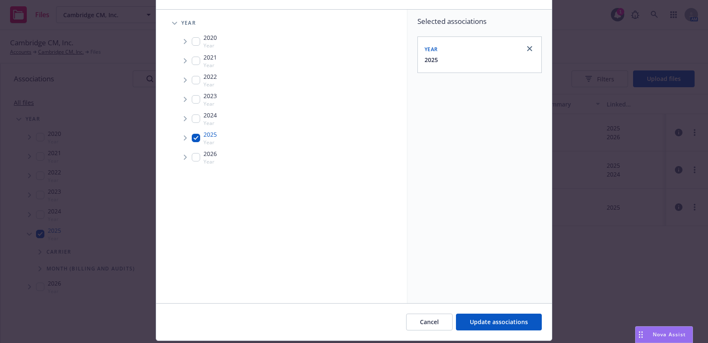
scroll to position [74, 0]
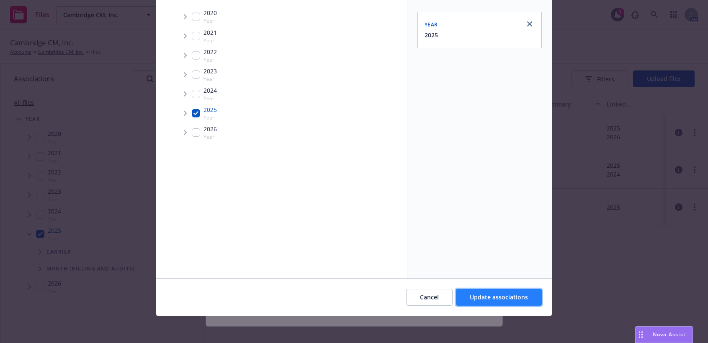
click at [497, 293] on span "Update associations" at bounding box center [499, 297] width 58 height 8
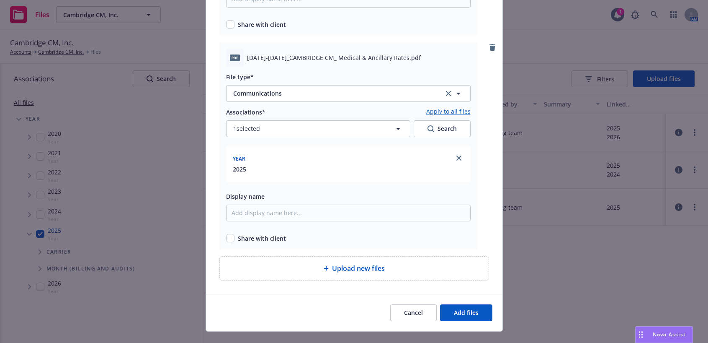
scroll to position [232, 0]
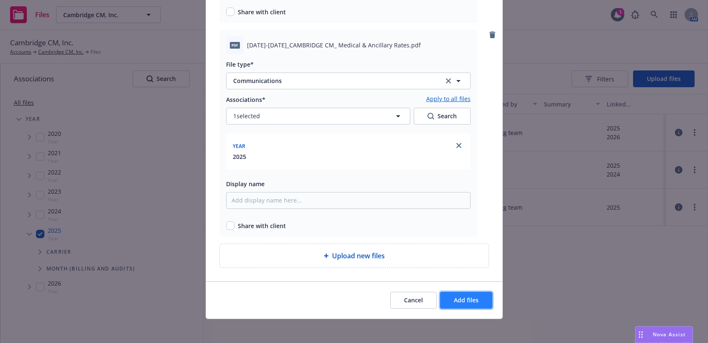
click at [462, 300] on span "Add files" at bounding box center [466, 300] width 25 height 8
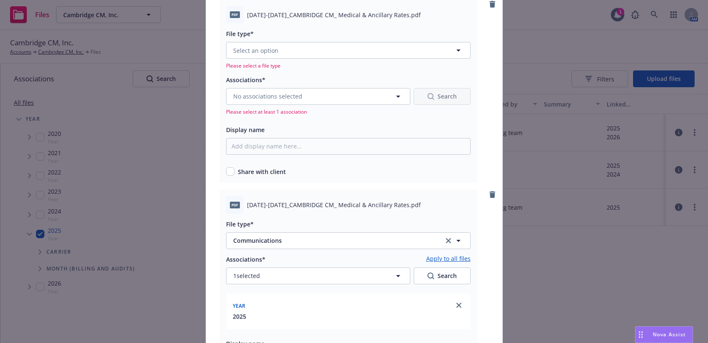
scroll to position [65, 0]
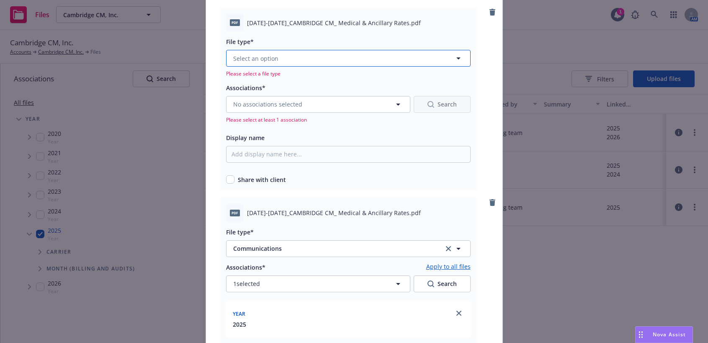
click at [295, 62] on button "Select an option" at bounding box center [348, 58] width 245 height 17
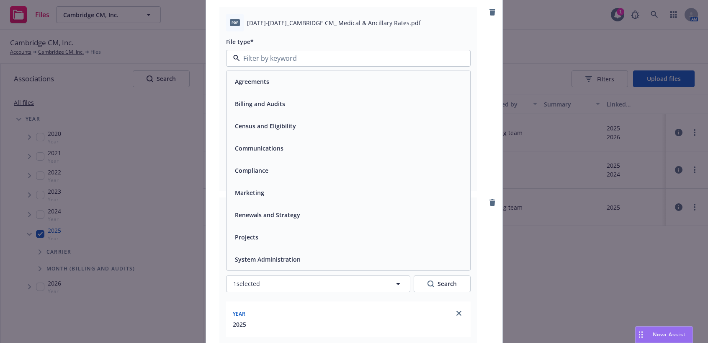
click at [268, 141] on div "Communications" at bounding box center [349, 148] width 244 height 22
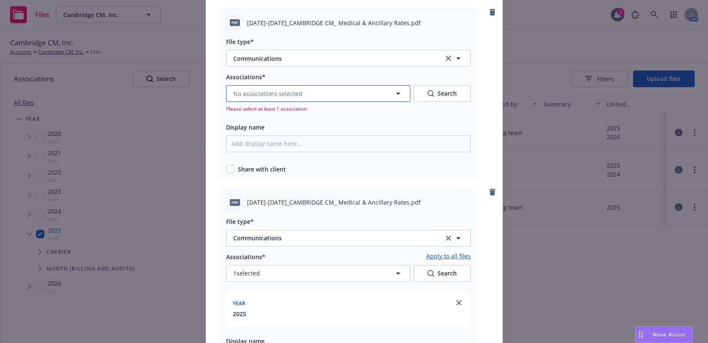
click at [248, 93] on span "No associations selected" at bounding box center [267, 93] width 69 height 9
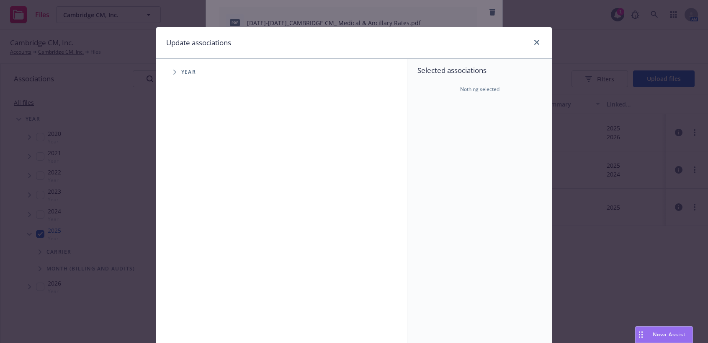
click at [173, 72] on icon "Tree Example" at bounding box center [174, 72] width 3 height 5
click at [179, 187] on span "Tree Example" at bounding box center [184, 186] width 13 height 13
click at [194, 206] on icon "Tree Example" at bounding box center [195, 204] width 3 height 5
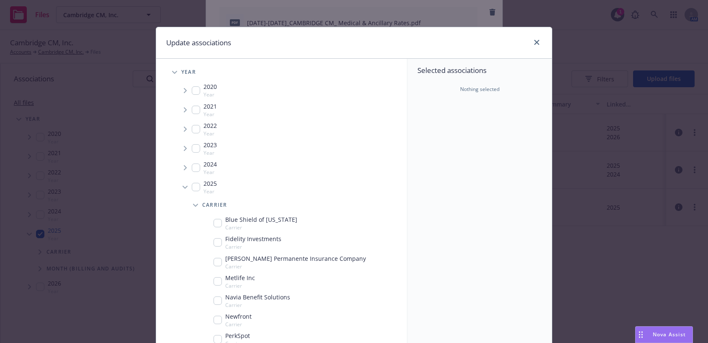
click at [194, 206] on icon "Tree Example" at bounding box center [195, 204] width 5 height 3
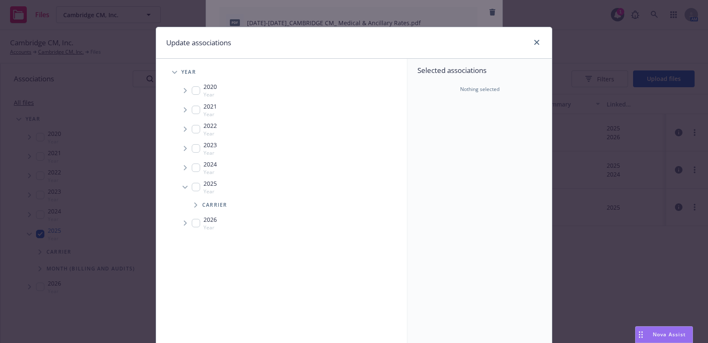
click at [181, 185] on span "Tree Example" at bounding box center [184, 186] width 13 height 13
click at [184, 186] on icon "Tree Example" at bounding box center [185, 186] width 3 height 5
click at [193, 187] on input "Tree Example" at bounding box center [196, 187] width 8 height 8
checkbox input "true"
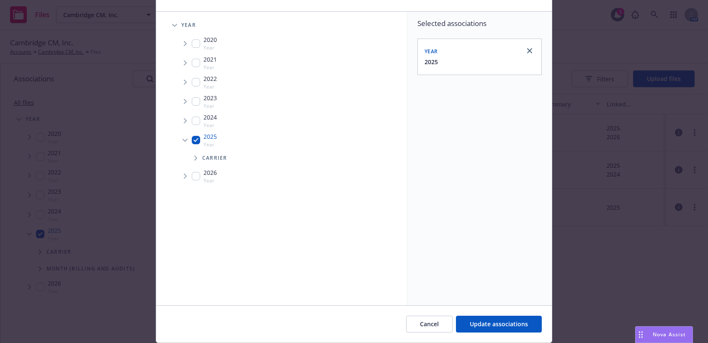
scroll to position [74, 0]
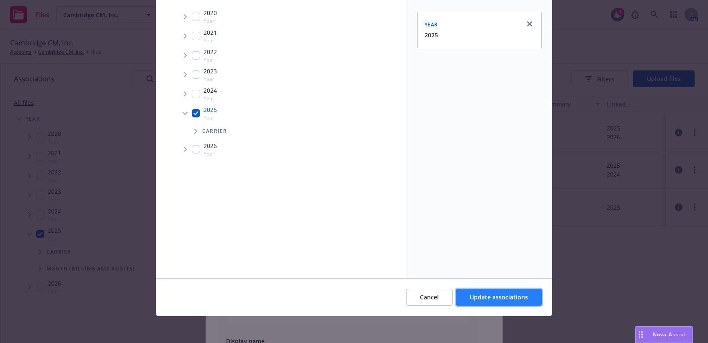
click at [479, 296] on span "Update associations" at bounding box center [499, 297] width 58 height 8
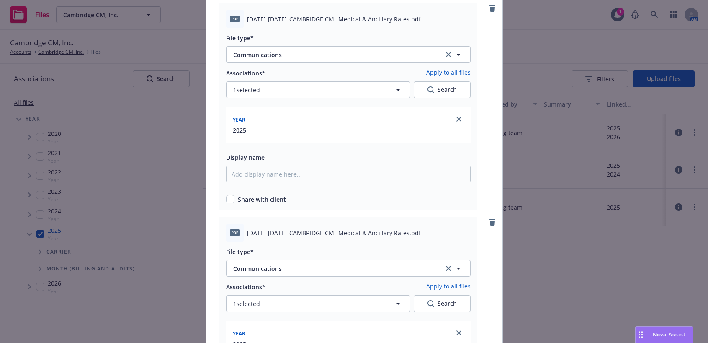
scroll to position [23, 0]
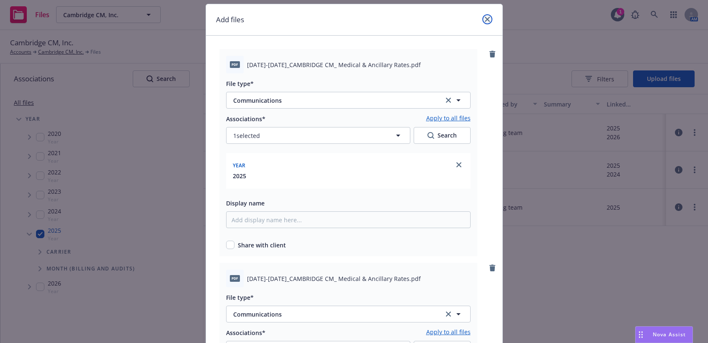
click at [485, 20] on icon "close" at bounding box center [487, 19] width 5 height 5
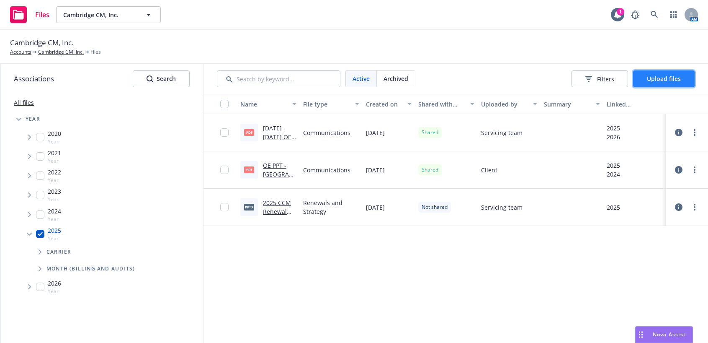
click at [656, 76] on span "Upload files" at bounding box center [664, 79] width 34 height 8
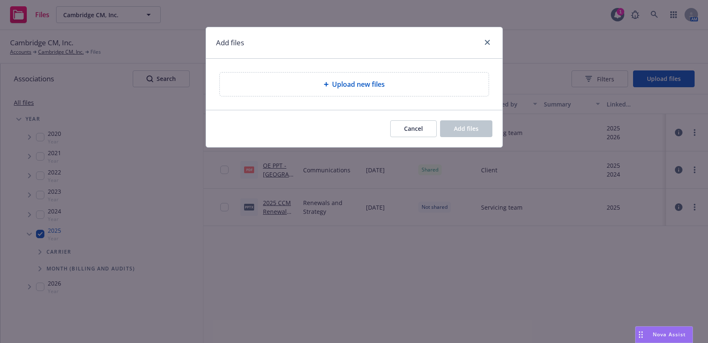
click at [360, 84] on span "Upload new files" at bounding box center [358, 84] width 53 height 10
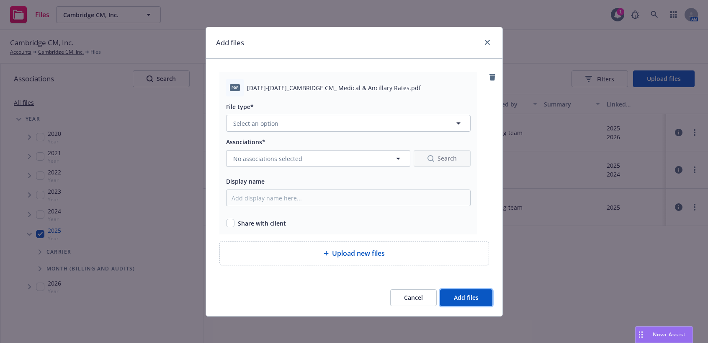
click at [467, 295] on span "Add files" at bounding box center [466, 297] width 25 height 8
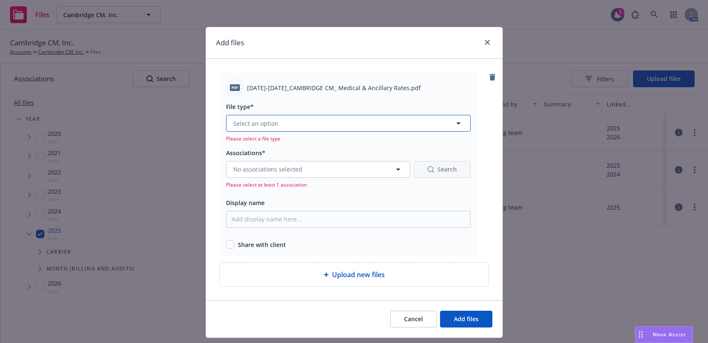
click at [262, 119] on span "Select an option" at bounding box center [255, 123] width 45 height 9
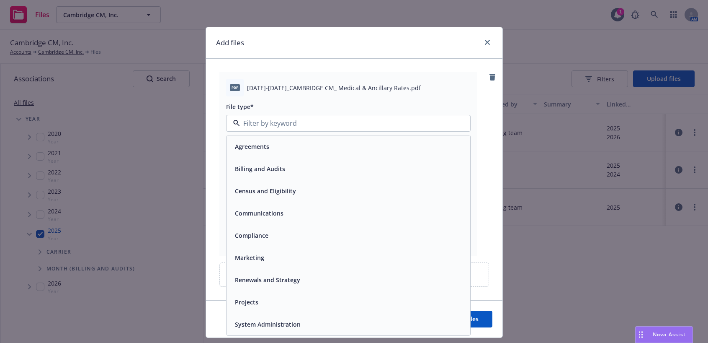
click at [268, 167] on span "Billing and Audits" at bounding box center [260, 168] width 50 height 9
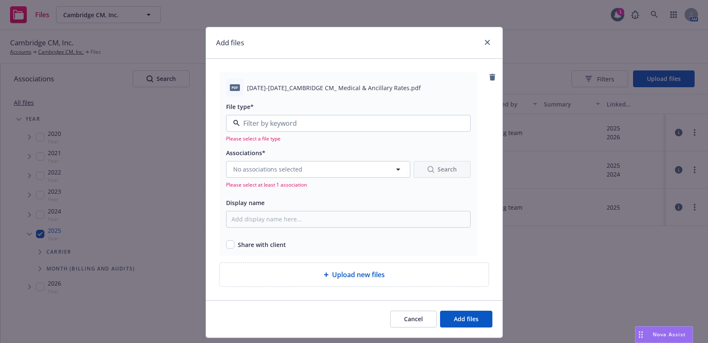
type input "Billing and Audits"
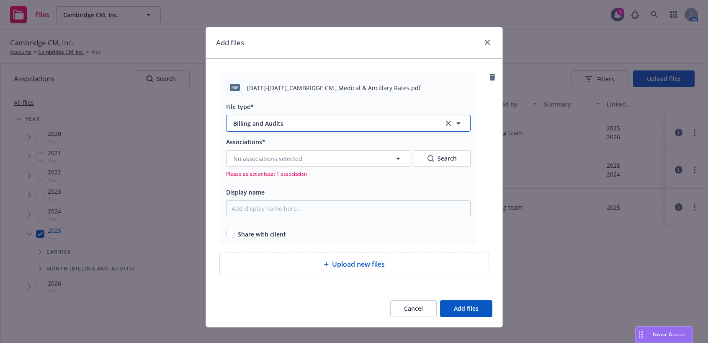
drag, startPoint x: 294, startPoint y: 122, endPoint x: 407, endPoint y: 125, distance: 113.1
click at [300, 122] on span "Billing and Audits" at bounding box center [332, 123] width 198 height 9
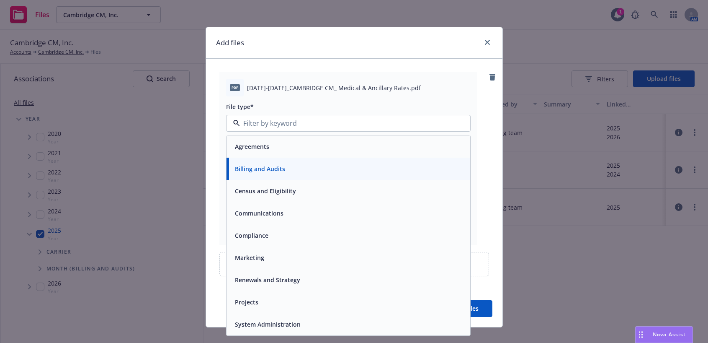
click at [250, 215] on span "Communications" at bounding box center [259, 213] width 49 height 9
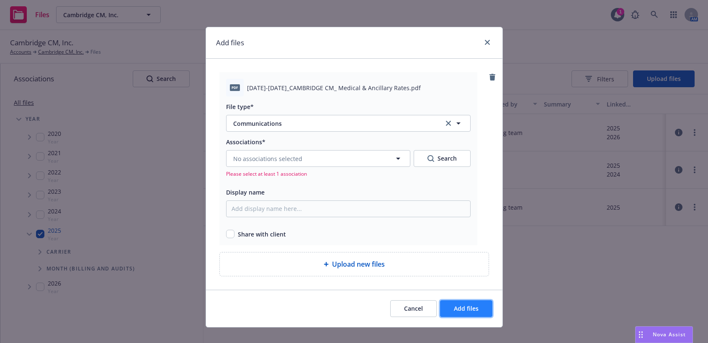
click at [447, 304] on button "Add files" at bounding box center [466, 308] width 52 height 17
click at [296, 161] on span "No associations selected" at bounding box center [267, 158] width 69 height 9
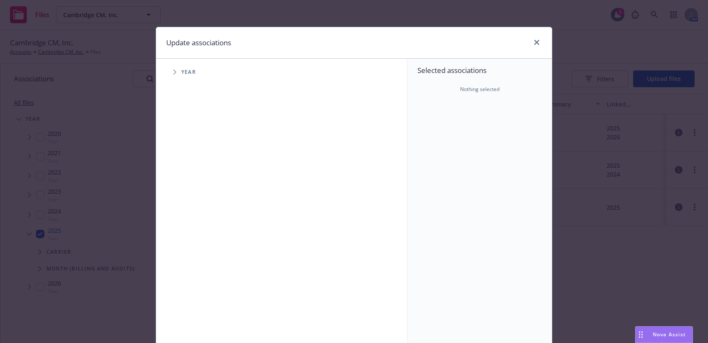
click at [174, 70] on span "Tree Example" at bounding box center [174, 71] width 13 height 13
click at [192, 185] on input "Tree Example" at bounding box center [196, 187] width 8 height 8
checkbox input "true"
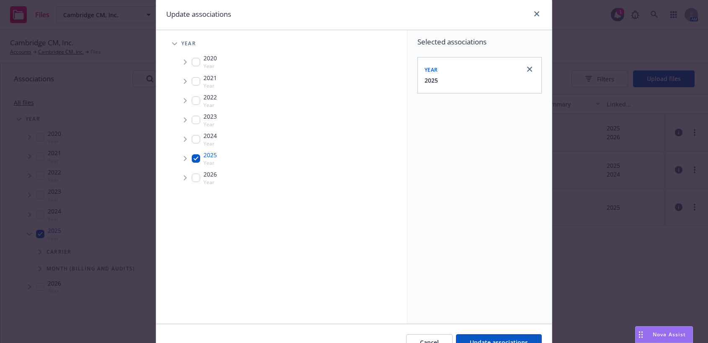
scroll to position [74, 0]
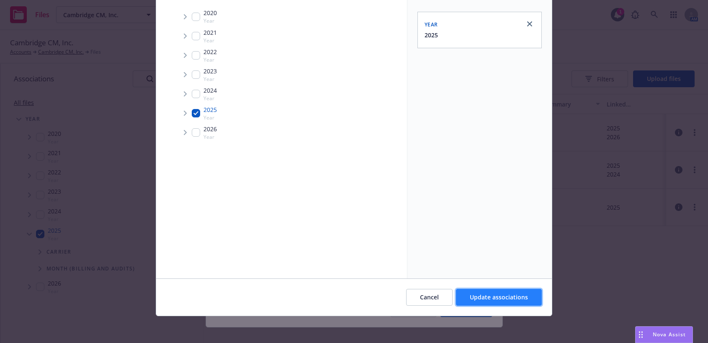
click at [501, 299] on span "Update associations" at bounding box center [499, 297] width 58 height 8
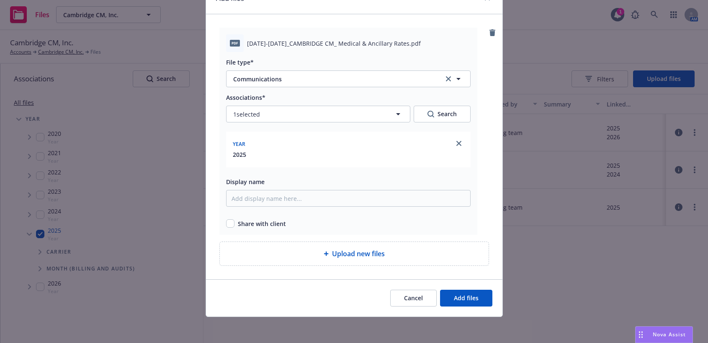
scroll to position [45, 0]
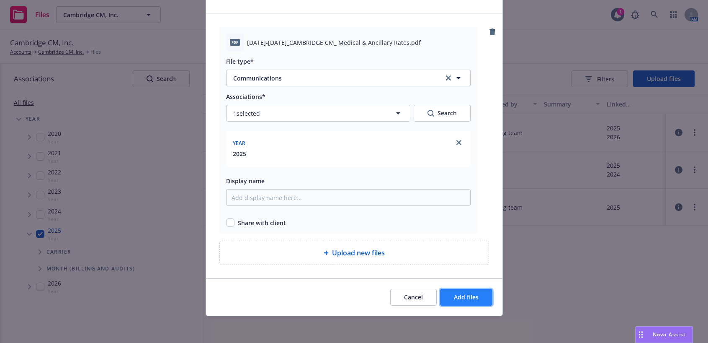
click at [454, 296] on span "Add files" at bounding box center [466, 297] width 25 height 8
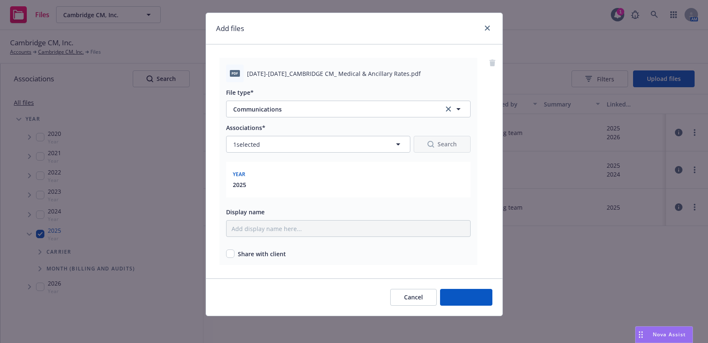
scroll to position [14, 0]
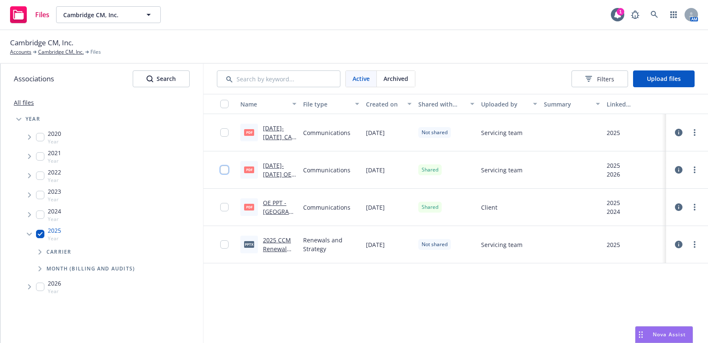
click at [224, 169] on input "checkbox" at bounding box center [224, 169] width 8 height 8
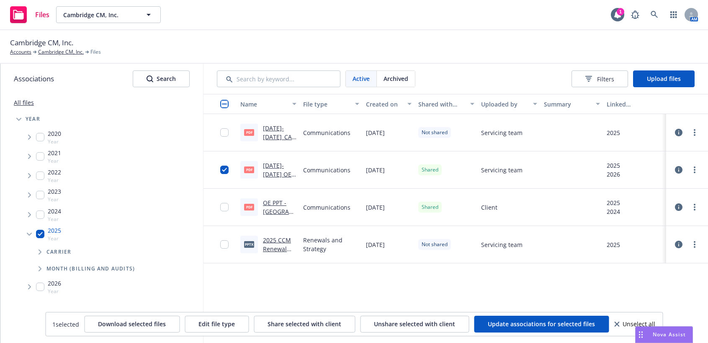
click at [277, 164] on link "[DATE]-[DATE] OE PPT [GEOGRAPHIC_DATA]pdf" at bounding box center [279, 187] width 33 height 52
click at [224, 171] on input "checkbox" at bounding box center [224, 169] width 8 height 8
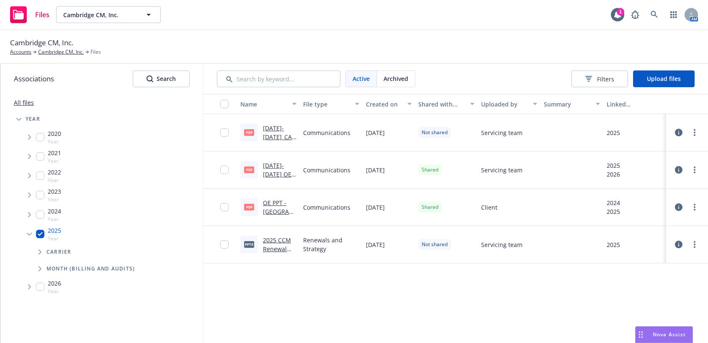
click at [273, 136] on link "[DATE]-[DATE]_CAMBRIDGE CM_ Medical & Ancillary Rates.pdf" at bounding box center [277, 154] width 29 height 61
click at [225, 134] on input "checkbox" at bounding box center [224, 132] width 8 height 8
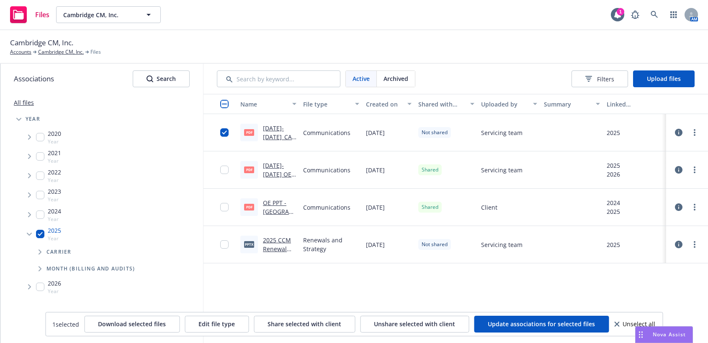
click at [285, 135] on link "[DATE]-[DATE]_CAMBRIDGE CM_ Medical & Ancillary Rates.pdf" at bounding box center [277, 154] width 29 height 61
click at [224, 129] on input "checkbox" at bounding box center [224, 132] width 8 height 8
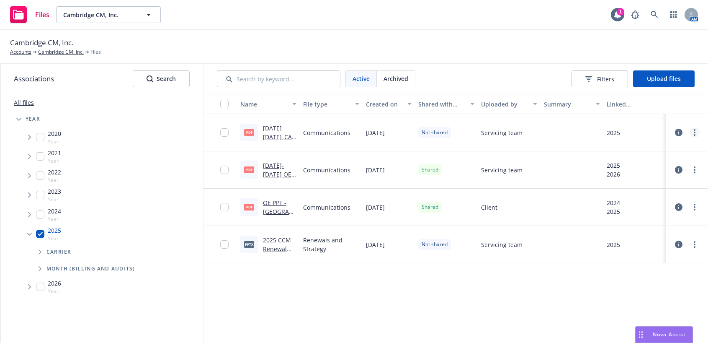
click at [697, 130] on link "more" at bounding box center [695, 132] width 10 height 10
click at [435, 138] on div "Not shared" at bounding box center [446, 132] width 63 height 37
click at [225, 133] on input "checkbox" at bounding box center [224, 132] width 8 height 8
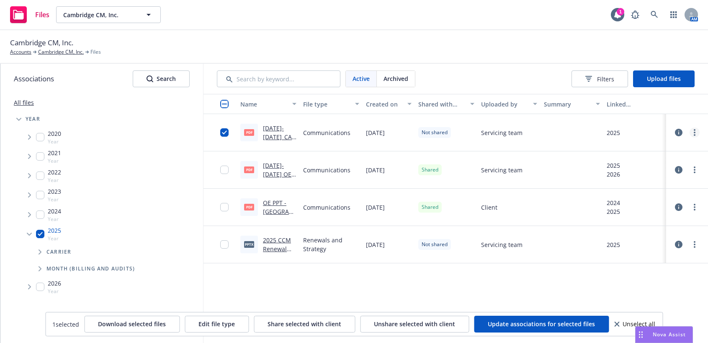
click at [692, 134] on link "more" at bounding box center [695, 132] width 10 height 10
click at [657, 148] on link "Share with client" at bounding box center [657, 149] width 83 height 17
click at [268, 130] on link "[DATE]-[DATE]_CAMBRIDGE CM_ Medical & Ancillary Rates.pdf" at bounding box center [277, 154] width 29 height 61
click at [597, 293] on div "Name File type Created on Shared with client Uploaded by Summary Linked associa…" at bounding box center [455, 218] width 505 height 249
click at [225, 133] on input "checkbox" at bounding box center [224, 132] width 8 height 8
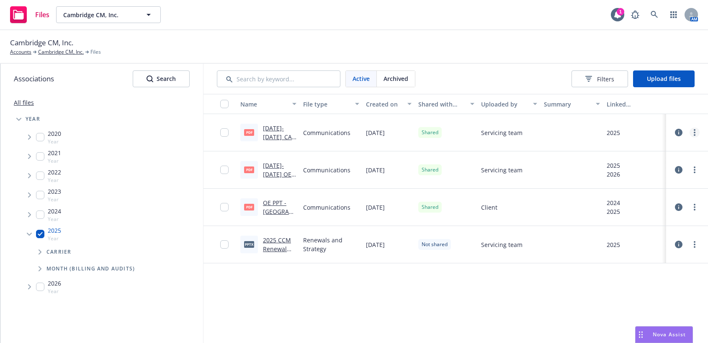
click at [696, 130] on link "more" at bounding box center [695, 132] width 10 height 10
click at [222, 131] on input "checkbox" at bounding box center [224, 132] width 8 height 8
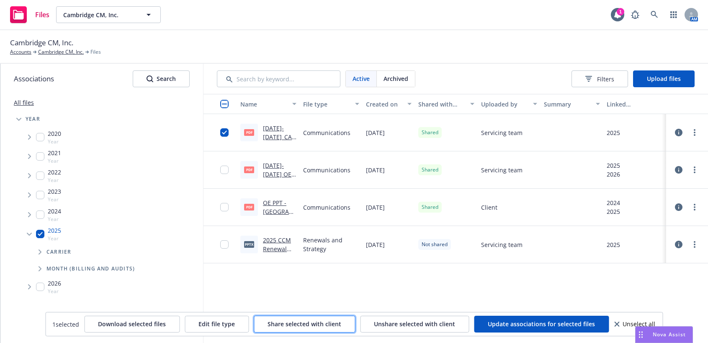
click at [285, 326] on span "Share selected with client" at bounding box center [305, 323] width 74 height 8
click at [696, 299] on div "Name File type Created on Shared with client Uploaded by Summary Linked associa…" at bounding box center [455, 218] width 505 height 249
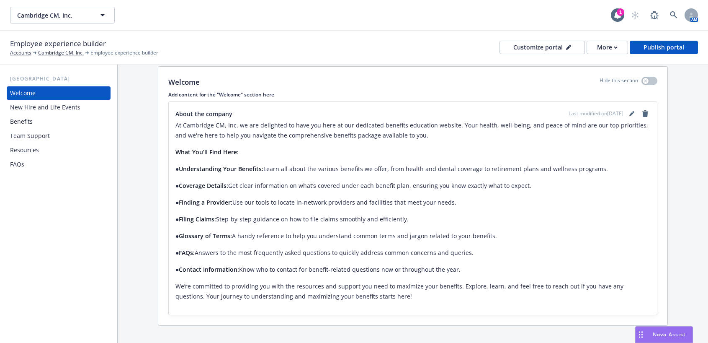
scroll to position [134, 0]
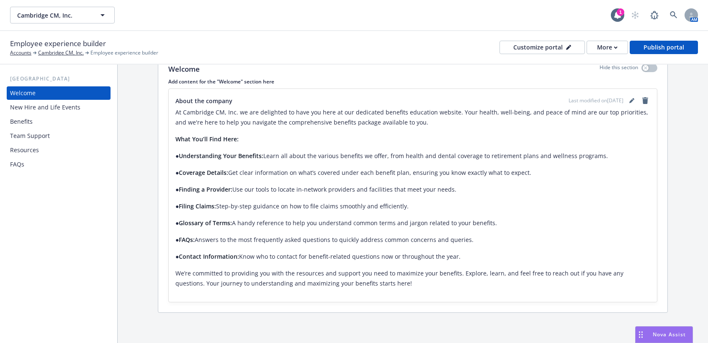
click at [11, 165] on div "FAQs" at bounding box center [17, 163] width 14 height 13
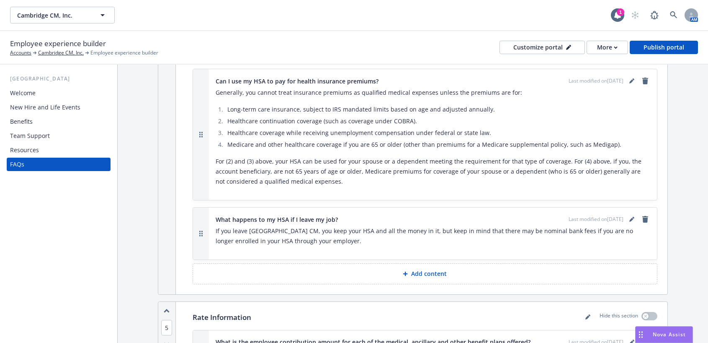
scroll to position [1675, 0]
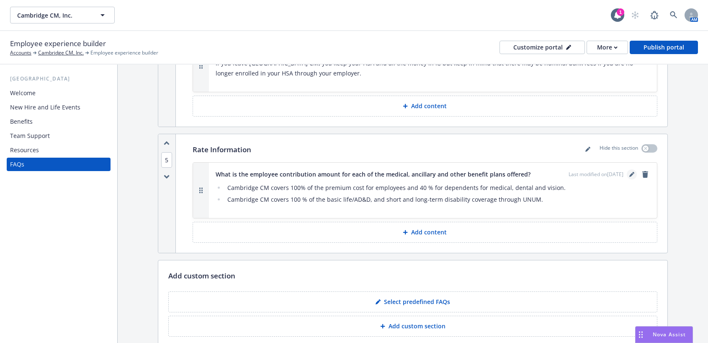
click at [629, 172] on icon "editPencil" at bounding box center [631, 174] width 5 height 5
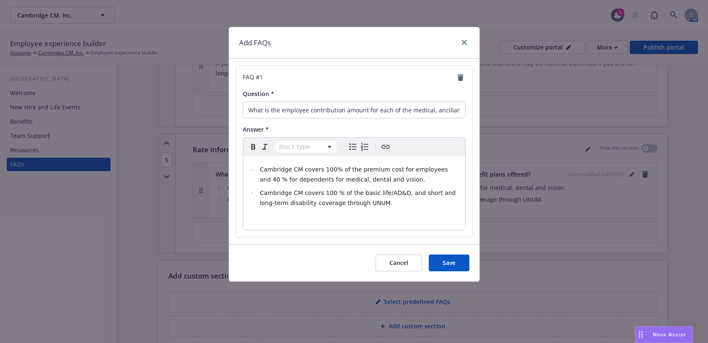
click at [387, 145] on icon "Create link" at bounding box center [386, 147] width 10 height 10
click at [389, 146] on icon "Create link" at bounding box center [385, 147] width 8 height 4
select select "paragraph"
click at [293, 213] on div "Cambridge CM covers 100% of the premium cost for employees and 40 % for depende…" at bounding box center [354, 193] width 222 height 74
click at [387, 147] on icon "Create link" at bounding box center [386, 147] width 10 height 10
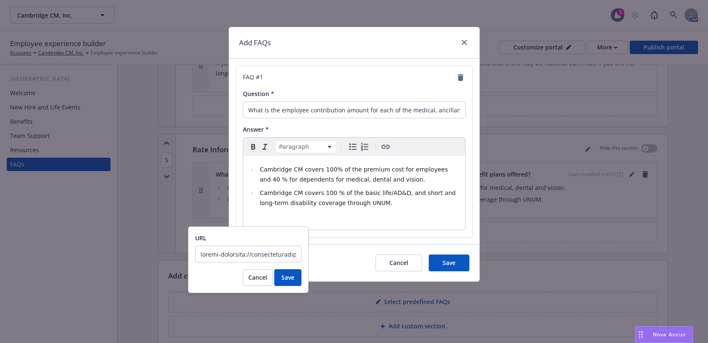
scroll to position [0, 6426]
type input "chrome-extension://efaidnbmnnnibpcajpcglclefindmkaj/https://newfront-production…"
click at [286, 280] on span "Save" at bounding box center [287, 277] width 13 height 8
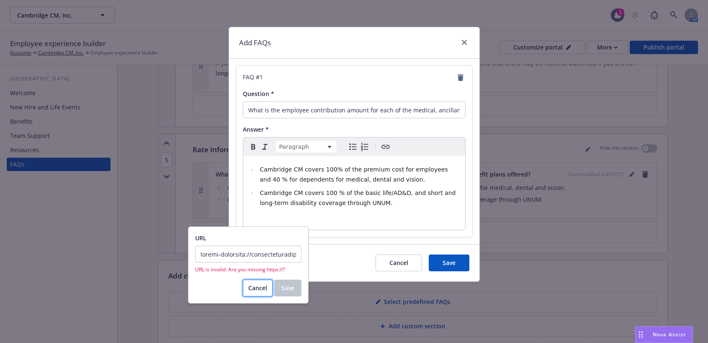
click at [253, 288] on span "Cancel" at bounding box center [257, 287] width 19 height 8
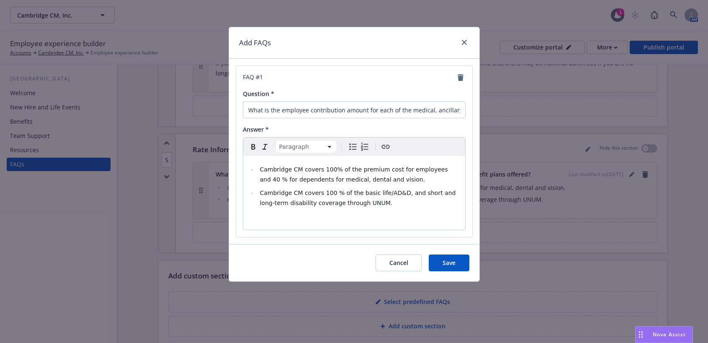
click at [386, 146] on icon "Create link" at bounding box center [386, 147] width 10 height 10
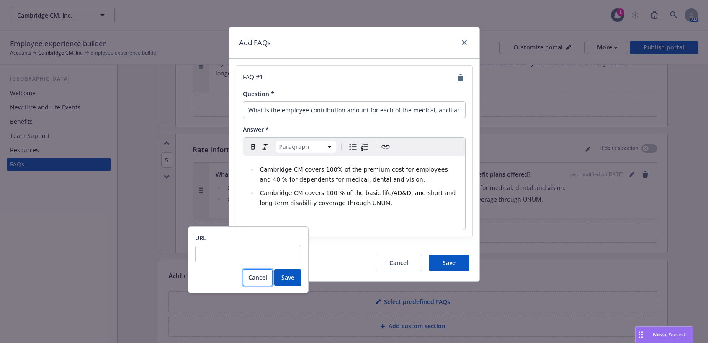
click at [258, 279] on span "Cancel" at bounding box center [257, 277] width 19 height 8
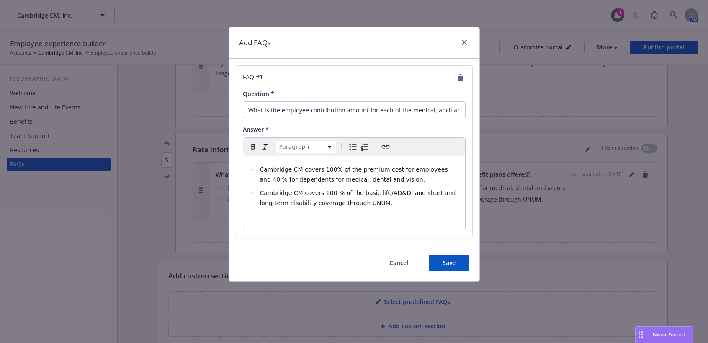
click at [386, 142] on icon "Create link" at bounding box center [386, 147] width 10 height 10
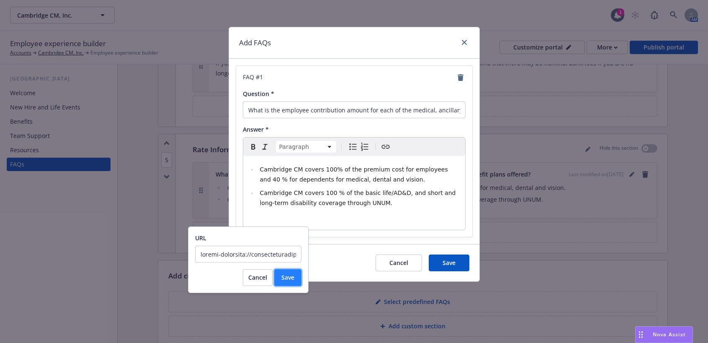
click at [291, 278] on span "Save" at bounding box center [287, 277] width 13 height 8
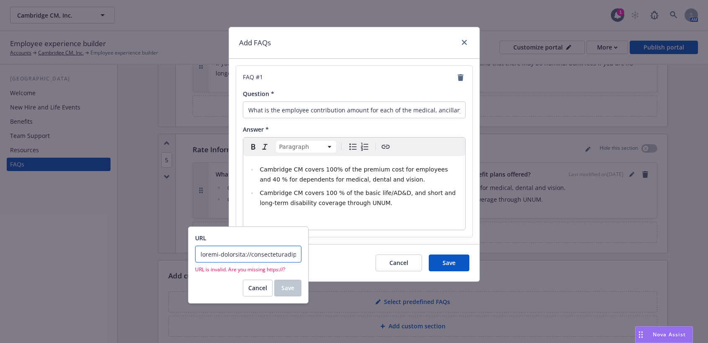
drag, startPoint x: 252, startPoint y: 254, endPoint x: 188, endPoint y: 244, distance: 64.9
click at [188, 244] on div "URL URL is invalid. Are you missing https://? Cancel Save" at bounding box center [248, 264] width 121 height 77
click at [299, 269] on span "URL is invalid. Are you missing https://?" at bounding box center [248, 268] width 106 height 7
click at [283, 272] on span "URL is invalid. Are you missing https://?" at bounding box center [248, 268] width 106 height 7
drag, startPoint x: 206, startPoint y: 255, endPoint x: 289, endPoint y: 255, distance: 83.3
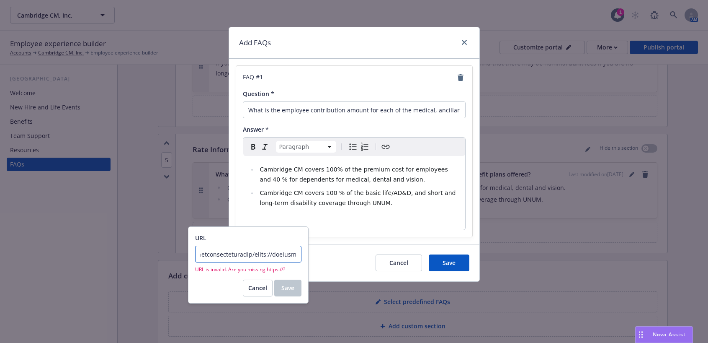
click at [289, 255] on input "URL" at bounding box center [248, 253] width 106 height 17
type input "nt-production-files-default.s3.us-west-2.amazonaws.com/08c0d610-0821-42ad-8c38-…"
click at [259, 288] on span "Cancel" at bounding box center [257, 287] width 19 height 8
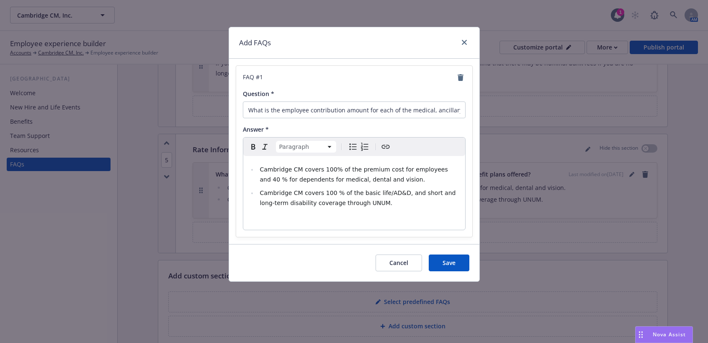
click at [382, 148] on icon "Create link" at bounding box center [386, 147] width 10 height 10
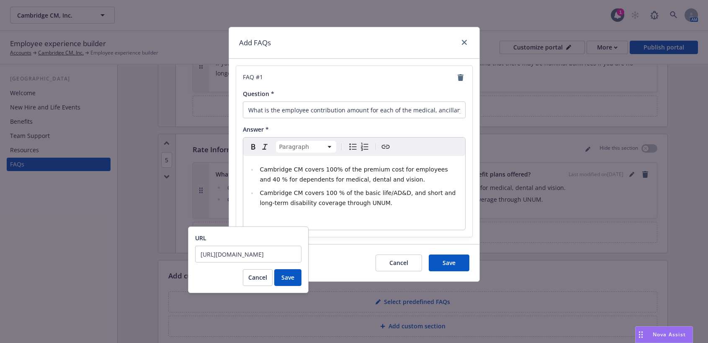
scroll to position [0, 220]
type input "https://dash.newfront.com/files/search?id=cc808887-7671-4ba4-8381-7479ebc32470.…"
click at [286, 276] on span "Save" at bounding box center [287, 277] width 13 height 8
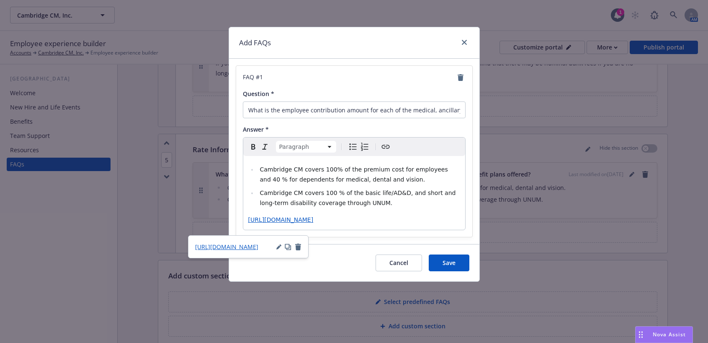
click at [286, 247] on icon "button" at bounding box center [287, 246] width 4 height 4
drag, startPoint x: 378, startPoint y: 229, endPoint x: 240, endPoint y: 220, distance: 138.9
click at [240, 220] on div "FAQ # 1 Question * What is the employee contribution amount for each of the med…" at bounding box center [354, 151] width 236 height 171
click at [372, 247] on icon "button" at bounding box center [372, 247] width 4 height 4
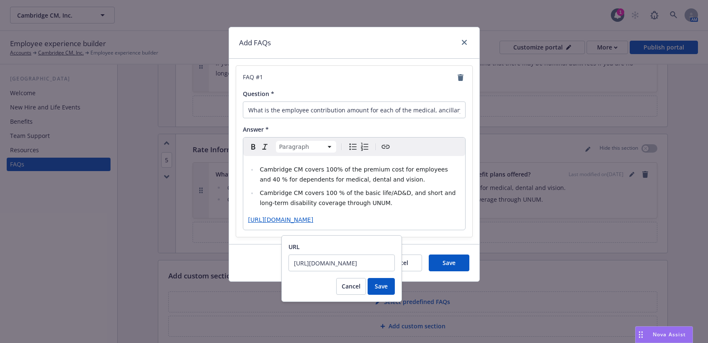
scroll to position [0, 220]
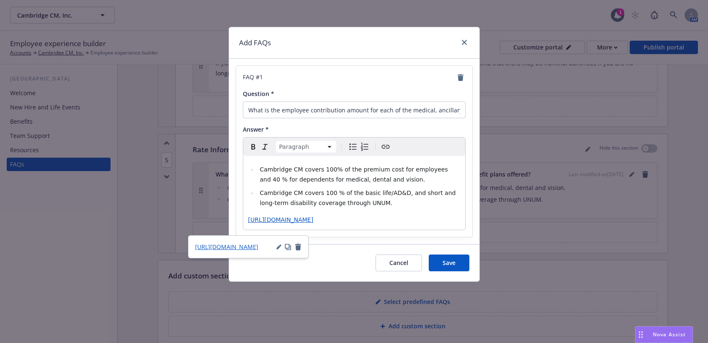
click at [407, 224] on p "https://dash.newfront.com/files/search?id=cc808887-7671-4ba4-8381-7479ebc32470.…" at bounding box center [354, 219] width 212 height 10
click at [341, 276] on div "Cancel Save" at bounding box center [354, 262] width 250 height 37
click at [379, 224] on p "https://dash.newfront.com/files/search?id=cc808887-7671-4ba4-8381-7479ebc32470.…" at bounding box center [354, 219] width 212 height 10
click at [280, 247] on icon "button" at bounding box center [278, 246] width 5 height 5
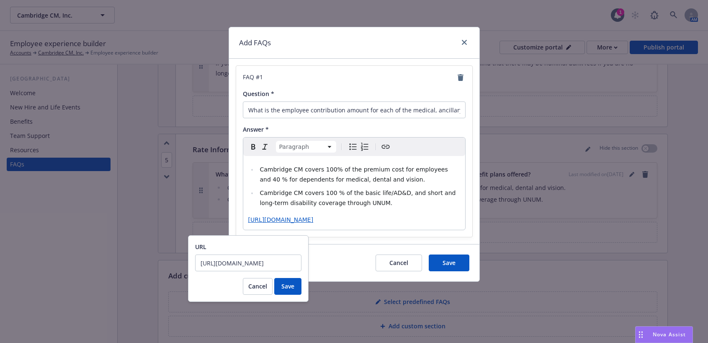
scroll to position [0, 0]
click at [387, 229] on div "Cambridge CM covers 100% of the premium cost for employees and 40 % for depende…" at bounding box center [354, 193] width 222 height 74
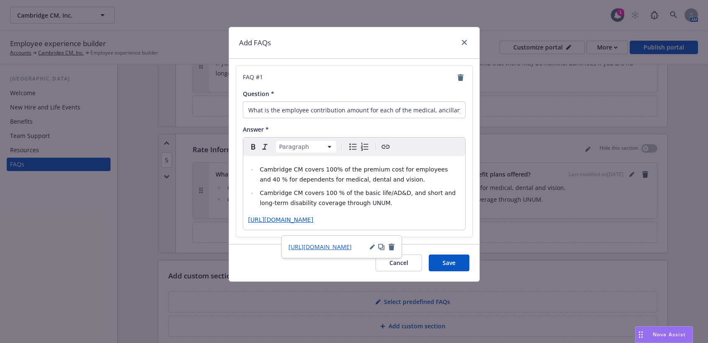
drag, startPoint x: 374, startPoint y: 230, endPoint x: 248, endPoint y: 224, distance: 125.8
click at [248, 224] on p "https://dash.newfront.com/files/search?id=cc808887-7671-4ba4-8381-7479ebc32470.…" at bounding box center [354, 219] width 212 height 10
click at [388, 146] on icon "Create link" at bounding box center [386, 147] width 10 height 10
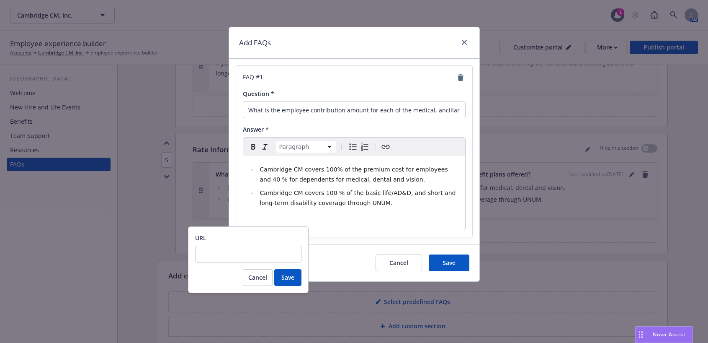
drag, startPoint x: 237, startPoint y: 254, endPoint x: 221, endPoint y: 250, distance: 16.9
click at [221, 250] on input "URL" at bounding box center [248, 253] width 106 height 17
type input "https://dash.newfront.com/files/search?id=cc808887-7671-4ba4-8381-7479ebc32470.…"
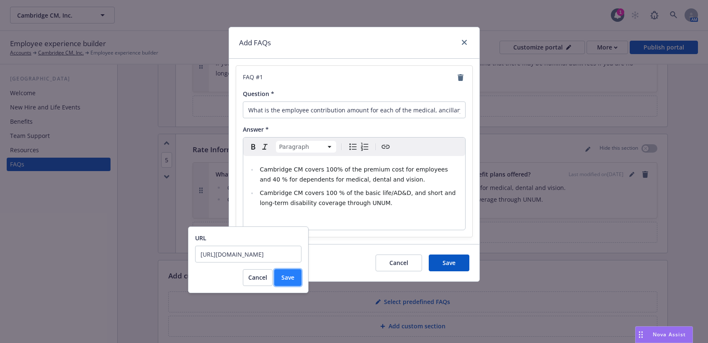
click at [291, 280] on span "Save" at bounding box center [287, 277] width 13 height 8
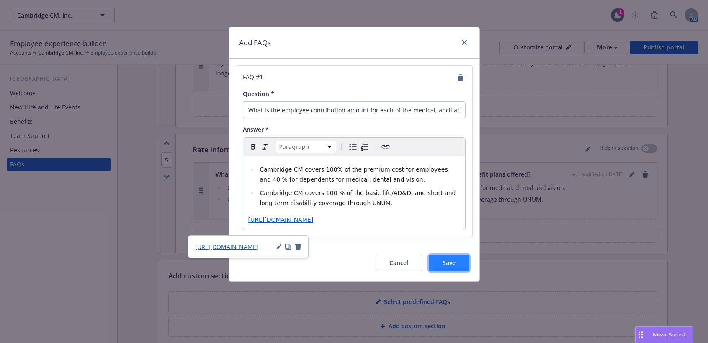
click at [447, 266] on span "Save" at bounding box center [449, 262] width 13 height 8
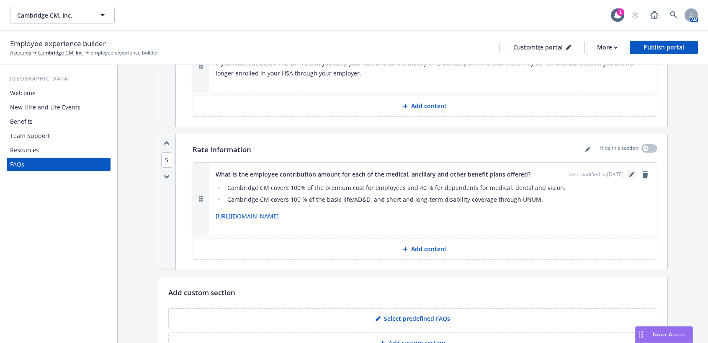
click at [629, 172] on icon "editPencil" at bounding box center [631, 174] width 5 height 5
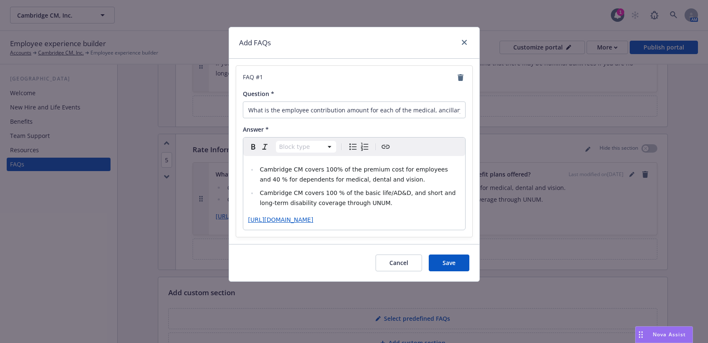
select select "paragraph"
drag, startPoint x: 379, startPoint y: 226, endPoint x: 245, endPoint y: 221, distance: 134.1
click at [245, 221] on div "Cambridge CM covers 100% of the premium cost for employees and 40 % for depende…" at bounding box center [354, 193] width 222 height 74
click at [380, 247] on icon "button" at bounding box center [381, 246] width 7 height 7
click at [374, 246] on icon "button" at bounding box center [372, 246] width 5 height 5
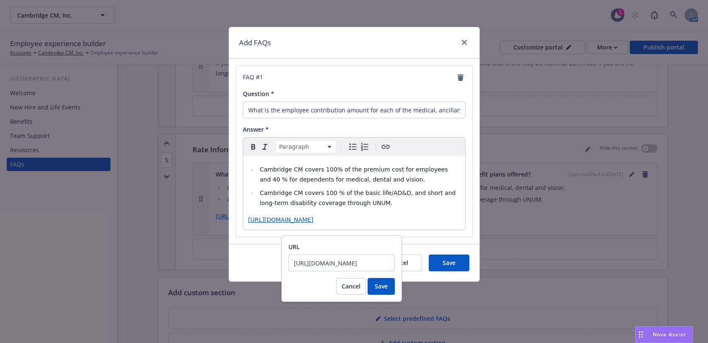
scroll to position [0, 220]
drag, startPoint x: 294, startPoint y: 262, endPoint x: 412, endPoint y: 258, distance: 118.2
click at [412, 258] on body "Cambridge CM, Inc. Cambridge CM, Inc. 1 AM Employee experience builder Accounts…" at bounding box center [354, 171] width 708 height 343
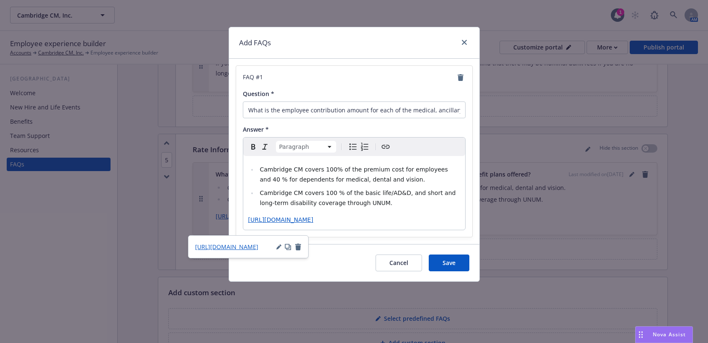
click at [450, 224] on p "https://dash.newfront.com/files/search?id=cc808887-7671-4ba4-8381-7479ebc32470.…" at bounding box center [354, 219] width 212 height 10
click at [446, 266] on span "Save" at bounding box center [449, 262] width 13 height 8
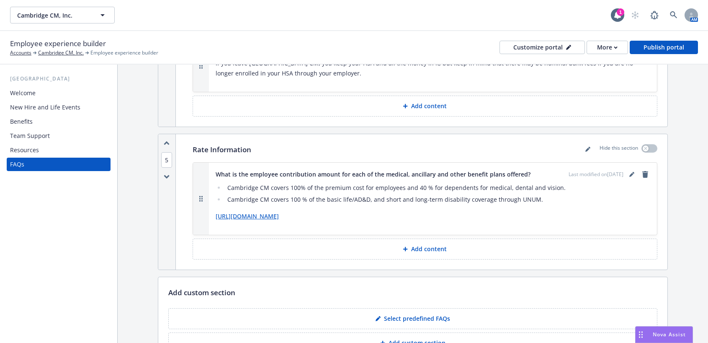
click at [247, 212] on link "https://dash.newfront.com/files/search?id=cc808887-7671-4ba4-8381-7479ebc32470.…" at bounding box center [247, 216] width 63 height 8
click at [541, 211] on p "https://dash.newfront.com/files/search?id=cc808887-7671-4ba4-8381-7479ebc32470.…" at bounding box center [433, 216] width 435 height 10
drag, startPoint x: 544, startPoint y: 198, endPoint x: 200, endPoint y: 198, distance: 343.8
click at [200, 198] on div "What is the employee contribution amount for each of the medical, ancillary and…" at bounding box center [425, 198] width 464 height 72
click at [614, 194] on li "Cambridge CM covers 100 % of the basic life/AD&D, and short and long-term disab…" at bounding box center [437, 199] width 425 height 10
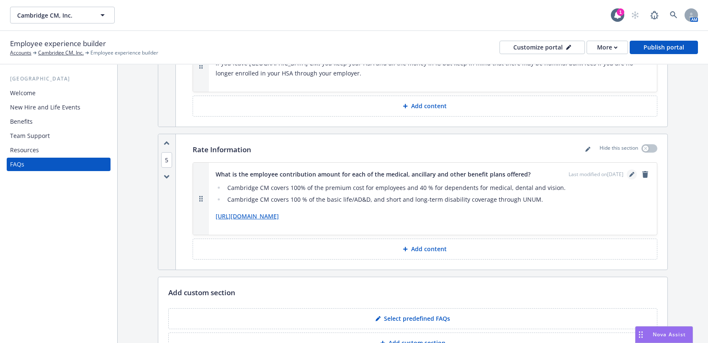
click at [629, 172] on icon "editPencil" at bounding box center [631, 174] width 5 height 5
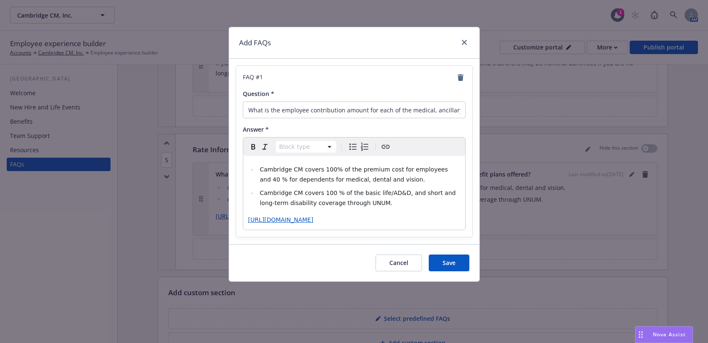
select select "paragraph"
drag, startPoint x: 374, startPoint y: 230, endPoint x: 236, endPoint y: 219, distance: 138.2
click at [236, 219] on div "FAQ # 1 Question * What is the employee contribution amount for each of the med…" at bounding box center [354, 151] width 236 height 171
click at [455, 265] on span "Save" at bounding box center [449, 262] width 13 height 8
click at [463, 42] on icon "close" at bounding box center [464, 42] width 5 height 5
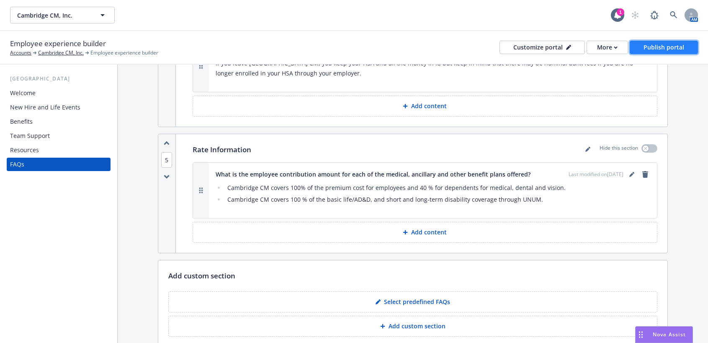
click at [660, 45] on div "Publish portal" at bounding box center [664, 47] width 41 height 13
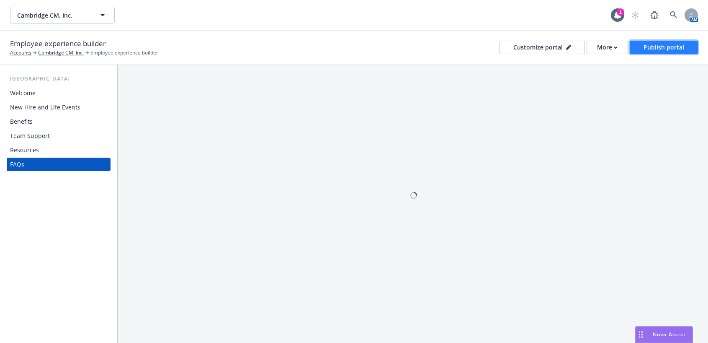
scroll to position [0, 0]
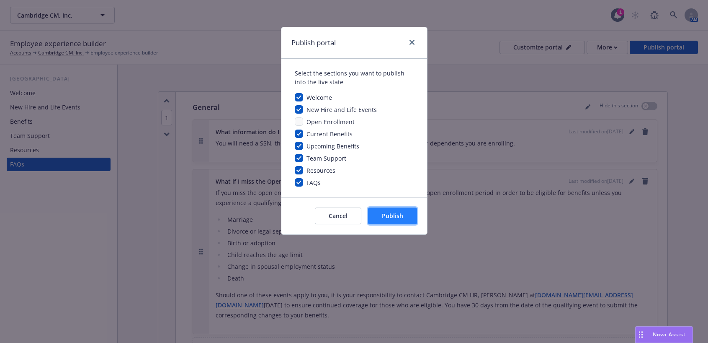
click at [390, 217] on span "Publish" at bounding box center [392, 215] width 21 height 8
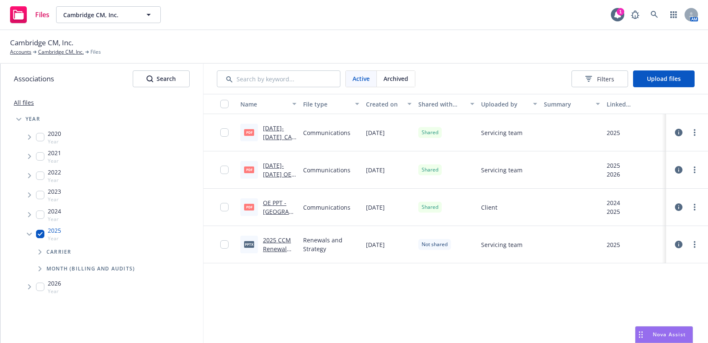
click at [269, 139] on link "[DATE]-[DATE]_CAMBRIDGE CM_ Medical & Ancillary Rates.pdf" at bounding box center [277, 154] width 29 height 61
click at [39, 234] on input "Tree Example" at bounding box center [40, 233] width 8 height 8
checkbox input "false"
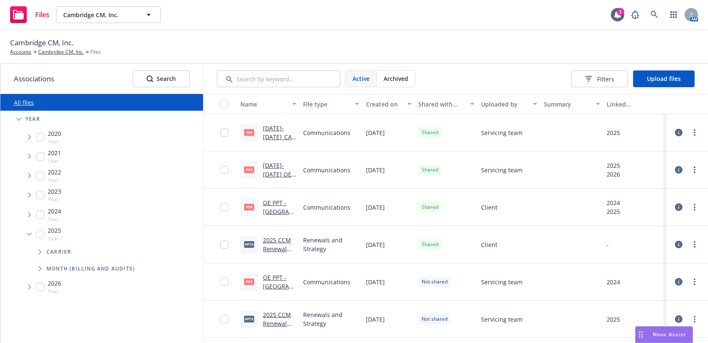
click at [45, 14] on span "Files" at bounding box center [42, 14] width 14 height 7
click at [64, 51] on link "Cambridge CM, Inc." at bounding box center [61, 52] width 46 height 8
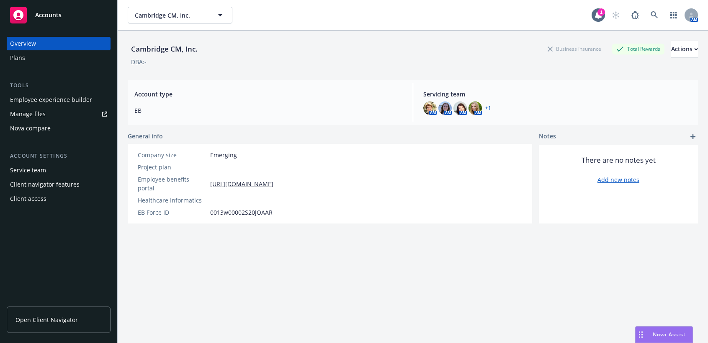
click at [56, 318] on span "Open Client Navigator" at bounding box center [46, 319] width 62 height 9
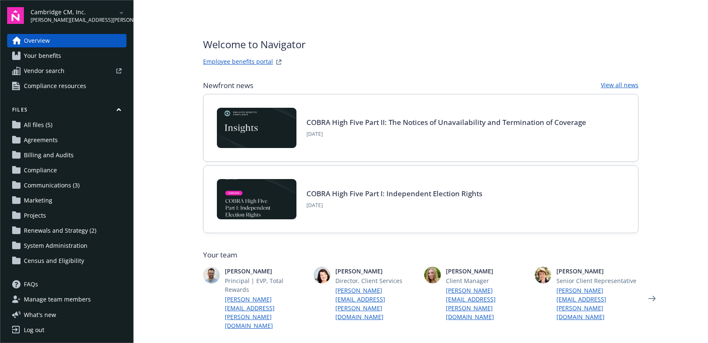
click at [40, 126] on span "All files (5)" at bounding box center [38, 124] width 28 height 13
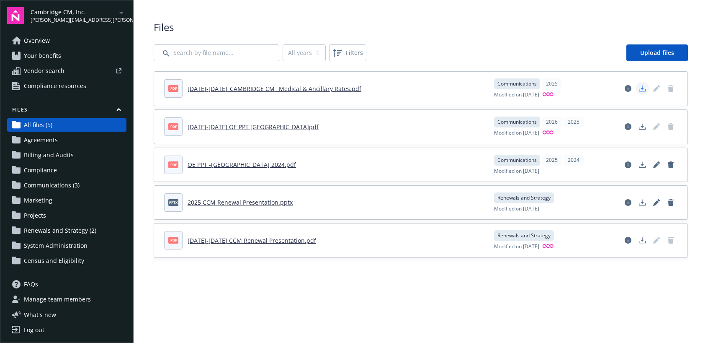
click at [641, 88] on icon "Download document" at bounding box center [642, 88] width 7 height 7
click at [387, 27] on span "Files" at bounding box center [421, 27] width 534 height 14
click at [219, 90] on link "2025-2026_CAMBRIDGE CM_ Medical & Ancillary Rates.pdf" at bounding box center [275, 89] width 174 height 8
click at [630, 89] on icon "View file details" at bounding box center [628, 88] width 7 height 7
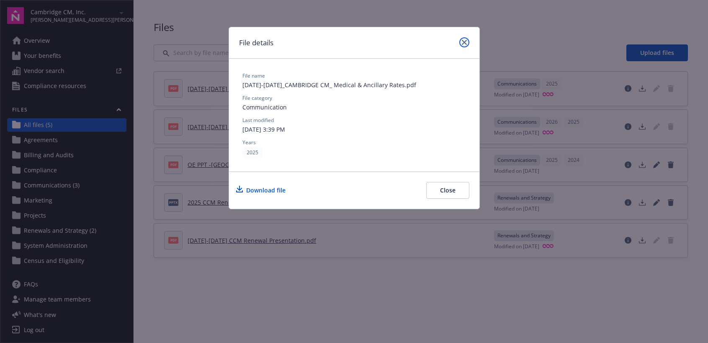
click at [465, 41] on icon "close" at bounding box center [464, 42] width 5 height 5
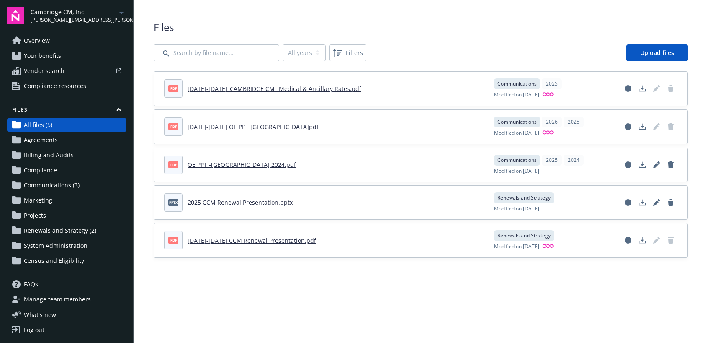
click at [281, 85] on link "2025-2026_CAMBRIDGE CM_ Medical & Ancillary Rates.pdf" at bounding box center [275, 89] width 174 height 8
click at [628, 90] on icon "View file details" at bounding box center [628, 88] width 7 height 7
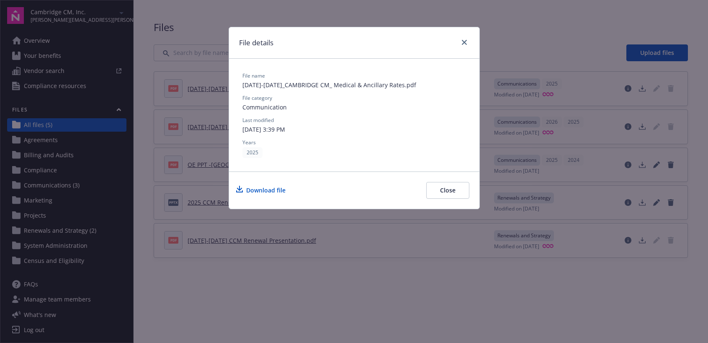
click at [439, 189] on button "Close" at bounding box center [447, 190] width 43 height 17
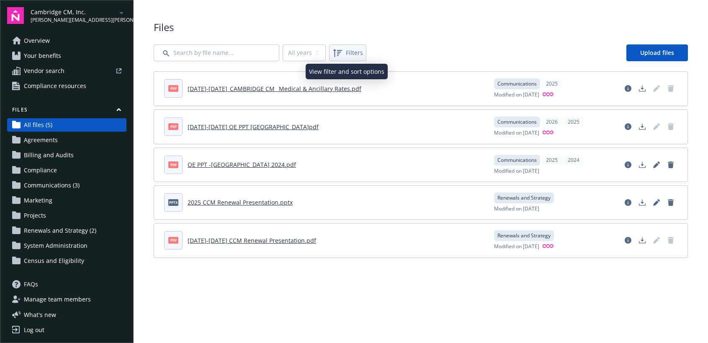
click at [355, 57] on span "Filters" at bounding box center [354, 52] width 17 height 9
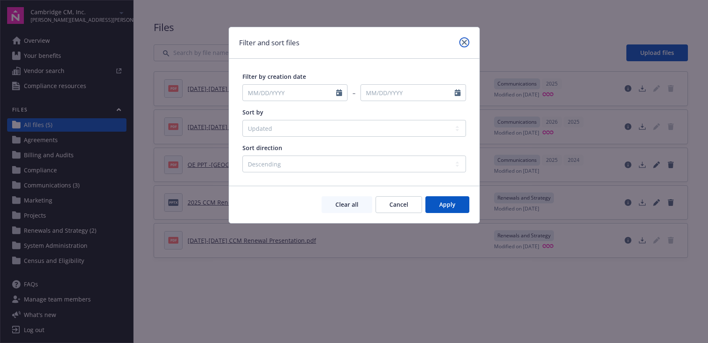
click at [467, 44] on link "close" at bounding box center [464, 42] width 10 height 10
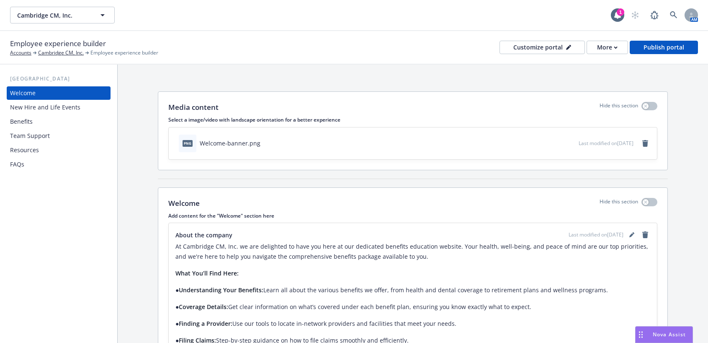
click at [16, 164] on div "FAQs" at bounding box center [17, 163] width 14 height 13
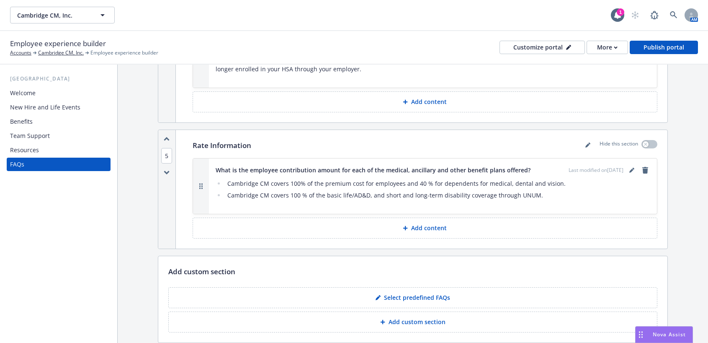
scroll to position [1692, 0]
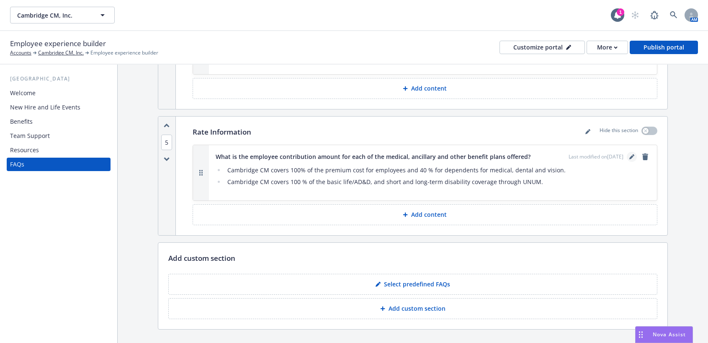
click at [629, 155] on icon "editPencil" at bounding box center [631, 157] width 4 height 4
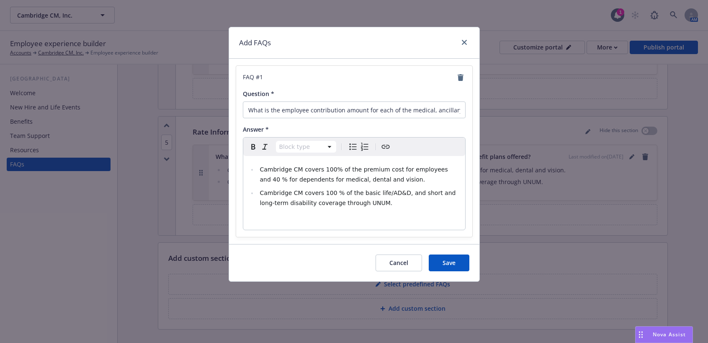
click at [389, 147] on icon "Create link" at bounding box center [386, 147] width 10 height 10
click at [381, 145] on icon "Create link" at bounding box center [386, 147] width 10 height 10
select select "paragraph"
click at [348, 219] on p "editable markdown" at bounding box center [354, 219] width 212 height 10
click at [386, 149] on icon "Create link" at bounding box center [386, 147] width 10 height 10
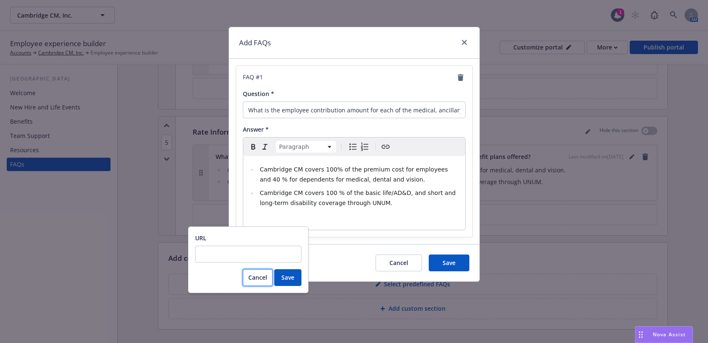
click at [260, 280] on span "Cancel" at bounding box center [257, 277] width 19 height 8
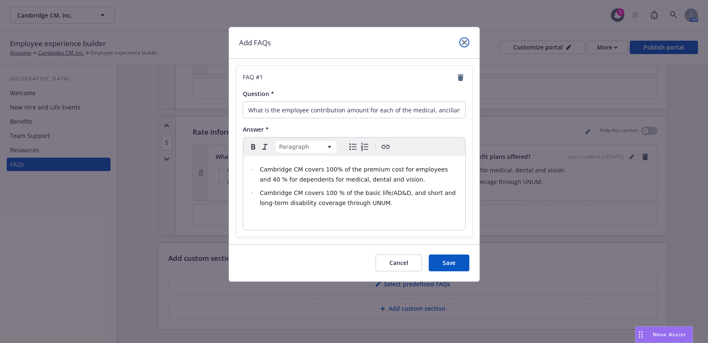
click at [462, 39] on link "close" at bounding box center [464, 42] width 10 height 10
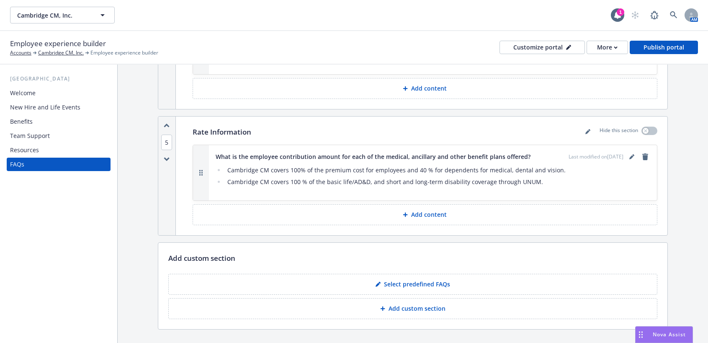
click at [420, 210] on p "Add content" at bounding box center [429, 214] width 36 height 8
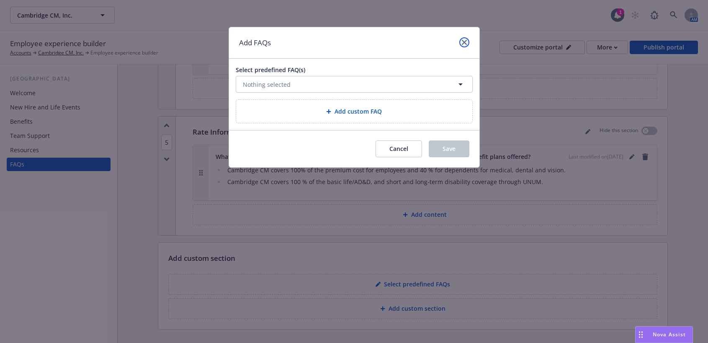
click at [465, 40] on icon "close" at bounding box center [464, 42] width 5 height 5
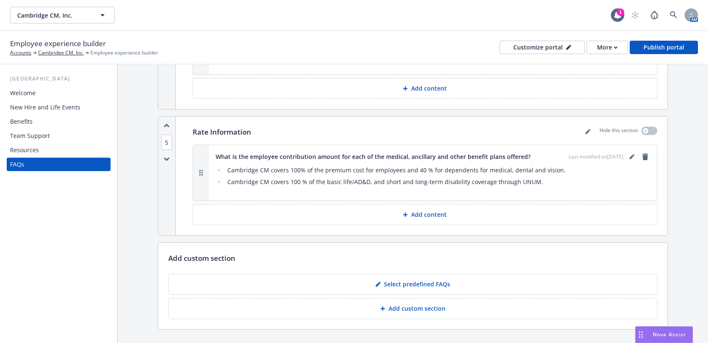
click at [199, 170] on icon "button" at bounding box center [200, 173] width 3 height 6
click at [627, 152] on link "editPencil" at bounding box center [632, 157] width 10 height 10
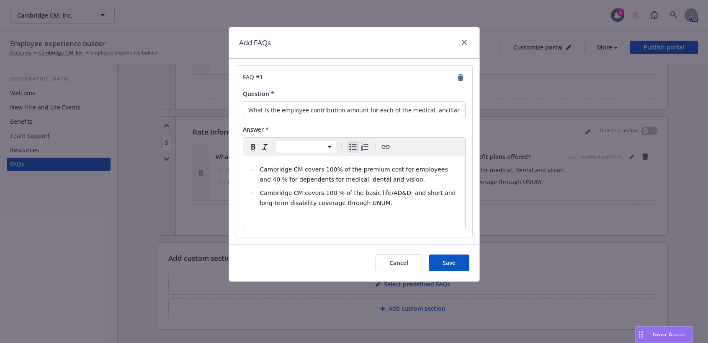
click at [383, 206] on li "Cambridge CM covers 100 % of the basic life/AD&D, and short and long-term disab…" at bounding box center [359, 198] width 203 height 20
select select "paragraph"
click at [295, 218] on p "editable markdown" at bounding box center [354, 219] width 212 height 10
click at [389, 148] on icon "Create link" at bounding box center [386, 147] width 10 height 10
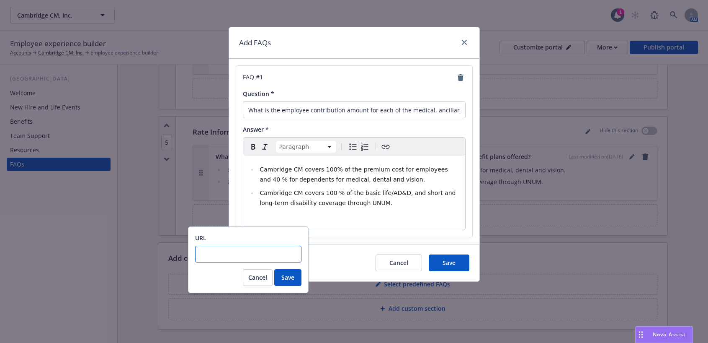
paste input "https://newfront-production-files-default.s3.us-west-2.amazonaws.com/08c0d610-0…"
type input "https://newfront-production-files-default.s3.us-west-2.amazonaws.com/08c0d610-0…"
click at [283, 276] on span "Save" at bounding box center [287, 277] width 13 height 8
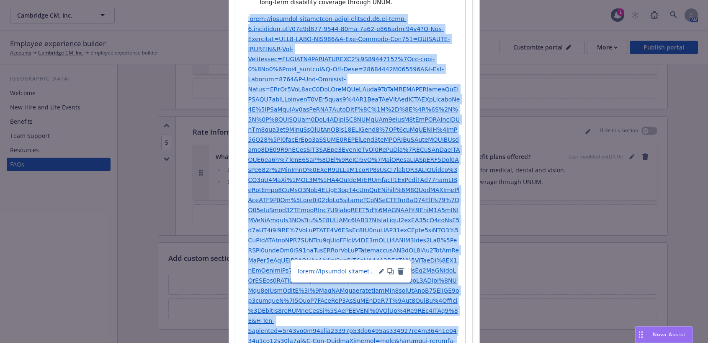
scroll to position [287, 0]
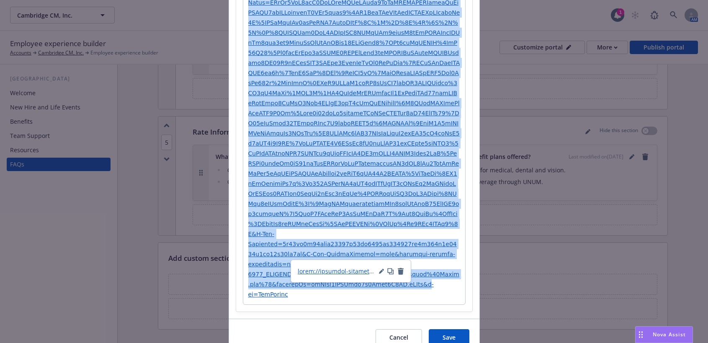
drag, startPoint x: 247, startPoint y: 221, endPoint x: 385, endPoint y: 391, distance: 218.8
click at [385, 342] on html "Cambridge CM, Inc. Cambridge CM, Inc. 1 AM Employee experience builder Accounts…" at bounding box center [354, 171] width 708 height 343
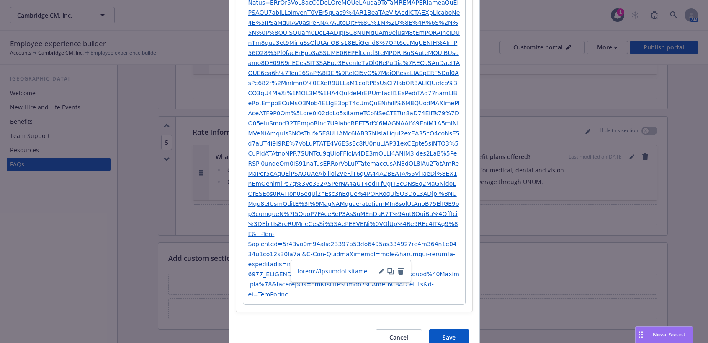
scroll to position [0, 0]
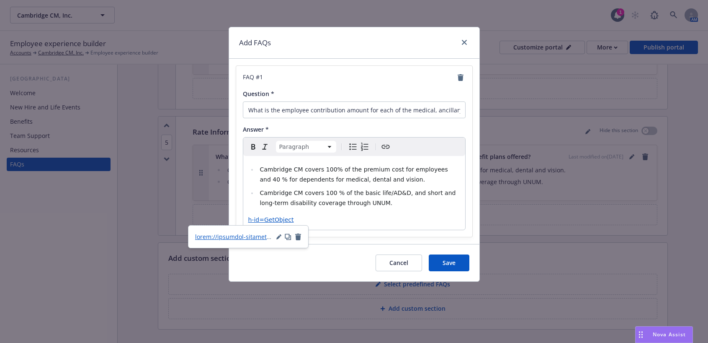
click at [301, 216] on p "h-id=GetObject" at bounding box center [354, 219] width 212 height 10
drag, startPoint x: 305, startPoint y: 218, endPoint x: 250, endPoint y: 215, distance: 55.7
click at [250, 215] on p "h-id=GetObject" at bounding box center [354, 219] width 212 height 10
click at [389, 145] on icon "Create link" at bounding box center [386, 147] width 10 height 10
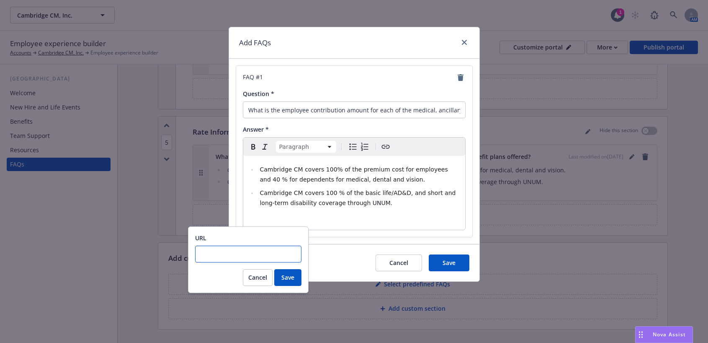
click at [221, 254] on input "URL" at bounding box center [248, 253] width 106 height 17
paste input "https://app.newfront.com/cc808887-7671-4ba4-8381-7479ebc32470/employee-benefits…"
type input "https://app.newfront.com/cc808887-7671-4ba4-8381-7479ebc32470/employee-benefits…"
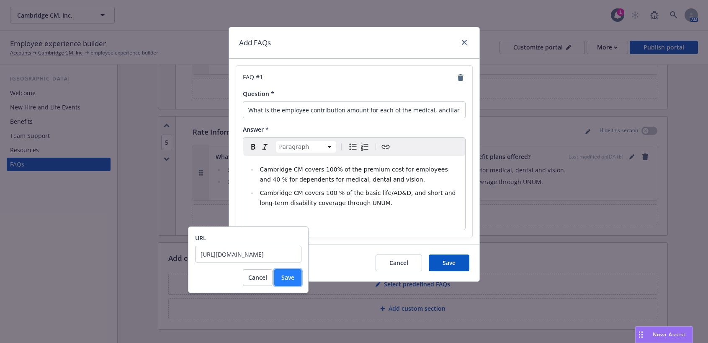
click at [293, 281] on span "Save" at bounding box center [287, 277] width 13 height 8
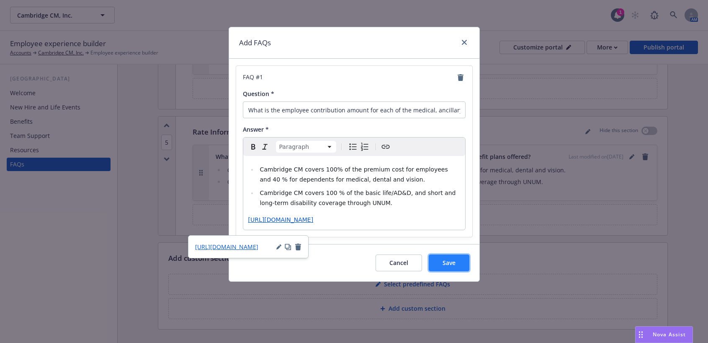
click at [457, 271] on button "Save" at bounding box center [449, 262] width 41 height 17
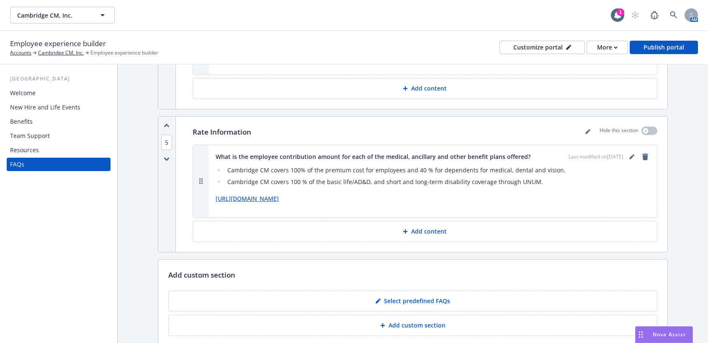
click at [279, 194] on link "https://app.newfront.com/cc808887-7671-4ba4-8381-7479ebc32470/employee-benefits…" at bounding box center [247, 198] width 63 height 8
click at [627, 152] on link "editPencil" at bounding box center [632, 157] width 10 height 10
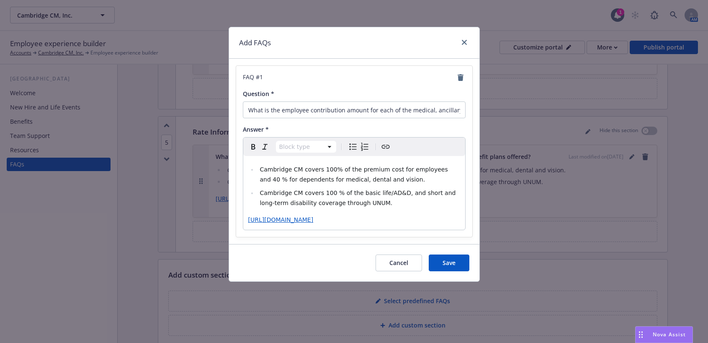
select select "paragraph"
drag, startPoint x: 432, startPoint y: 233, endPoint x: 239, endPoint y: 219, distance: 193.9
click at [239, 219] on div "FAQ # 1 Question * What is the employee contribution amount for each of the med…" at bounding box center [354, 151] width 236 height 171
click at [462, 264] on button "Save" at bounding box center [449, 262] width 41 height 17
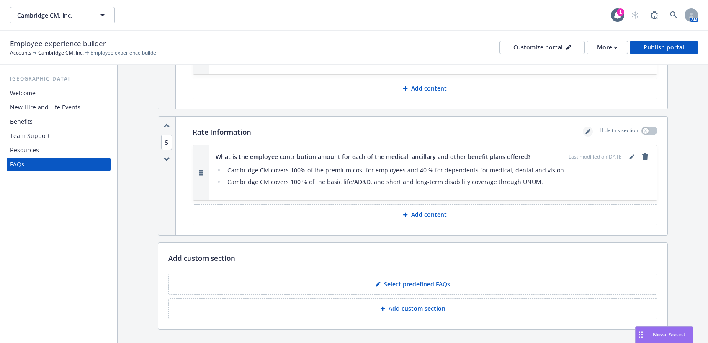
click at [585, 130] on icon "editPencil" at bounding box center [587, 132] width 4 height 4
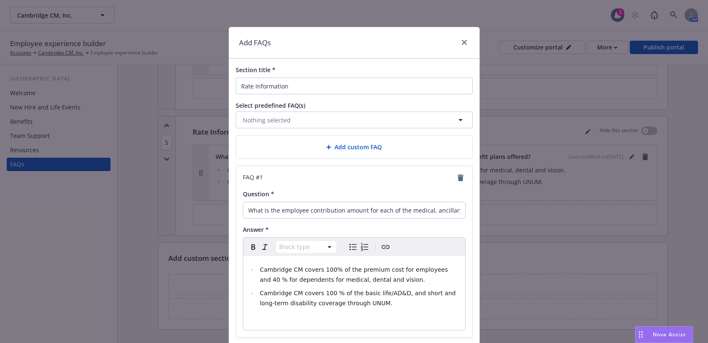
click at [383, 245] on icon "Create link" at bounding box center [386, 247] width 10 height 10
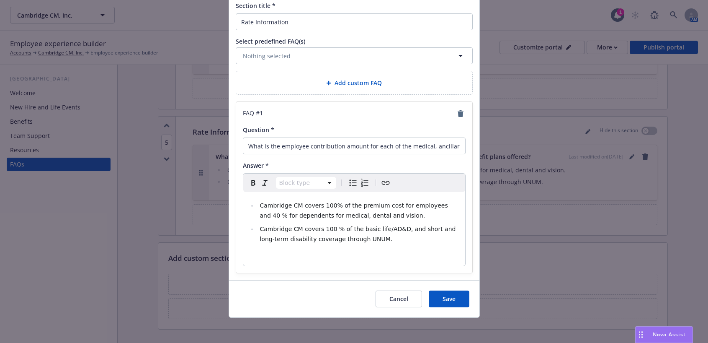
scroll to position [66, 0]
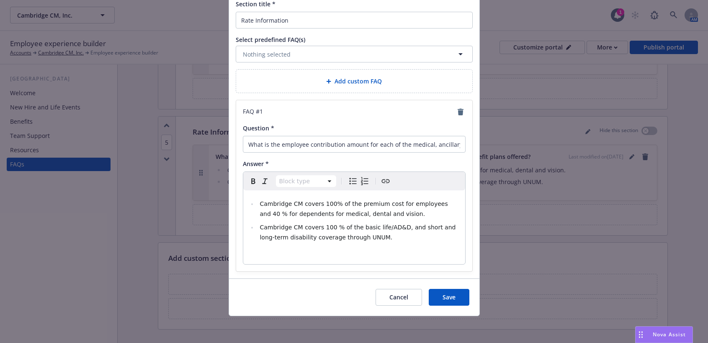
click at [381, 180] on icon "Create link" at bounding box center [386, 181] width 10 height 10
select select "paragraph"
click at [315, 251] on p "editable markdown" at bounding box center [354, 254] width 212 height 10
click at [385, 177] on icon "Create link" at bounding box center [386, 181] width 10 height 10
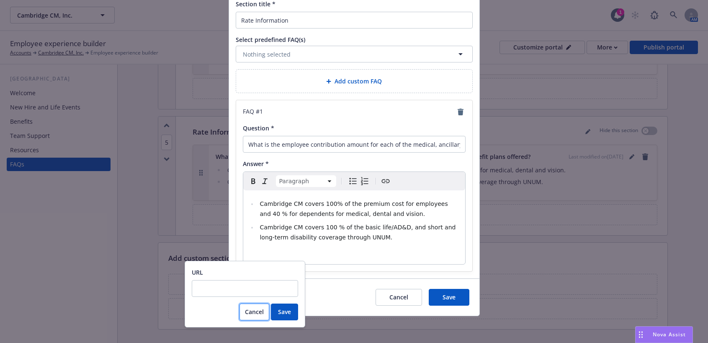
drag, startPoint x: 206, startPoint y: 281, endPoint x: 257, endPoint y: 313, distance: 60.3
click at [257, 313] on span "Cancel" at bounding box center [254, 311] width 19 height 8
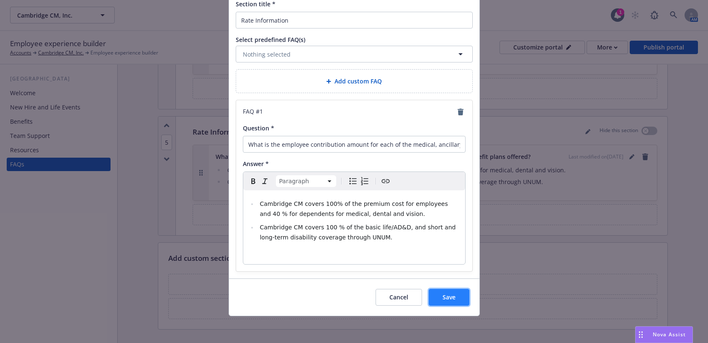
click at [450, 299] on span "Save" at bounding box center [449, 297] width 13 height 8
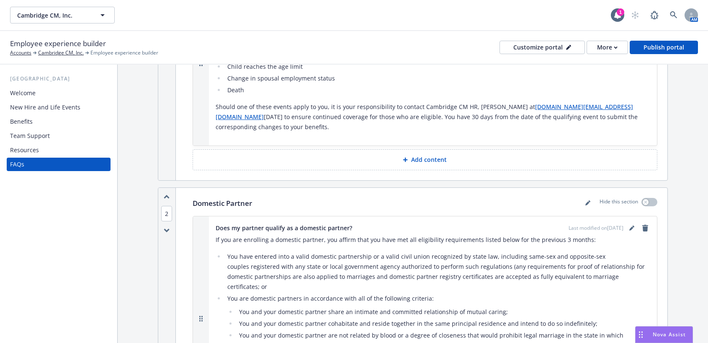
scroll to position [185, 0]
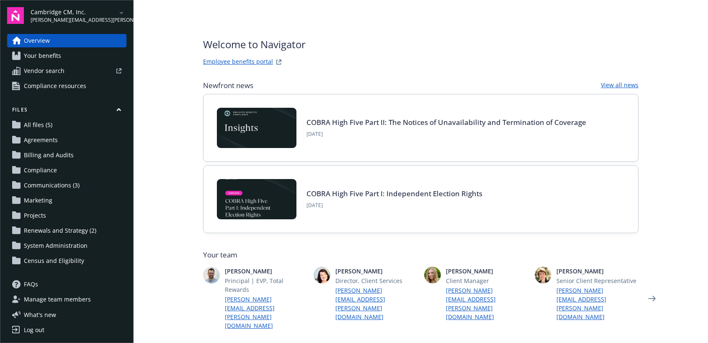
click at [29, 125] on span "All files (5)" at bounding box center [38, 124] width 28 height 13
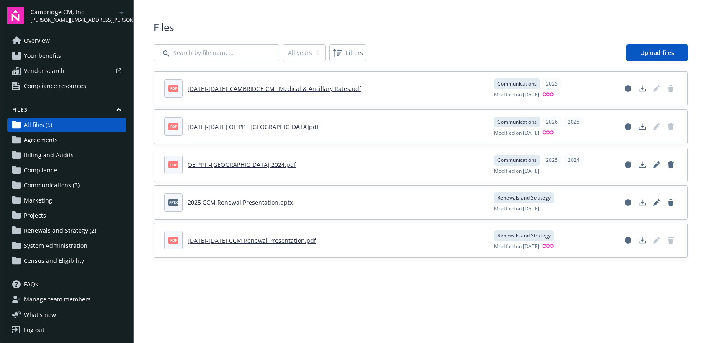
click at [222, 91] on link "[DATE]-[DATE]_CAMBRIDGE CM_ Medical & Ancillary Rates.pdf" at bounding box center [275, 89] width 174 height 8
click at [216, 89] on link "[DATE]-[DATE]_CAMBRIDGE CM_ Medical & Ancillary Rates.pdf" at bounding box center [275, 89] width 174 height 8
click at [340, 87] on link "[DATE]-[DATE]_CAMBRIDGE CM_ Medical & Ancillary Rates.pdf" at bounding box center [275, 89] width 174 height 8
click at [32, 124] on span "All files (5)" at bounding box center [38, 124] width 28 height 13
click at [52, 183] on span "Communications (3)" at bounding box center [52, 184] width 56 height 13
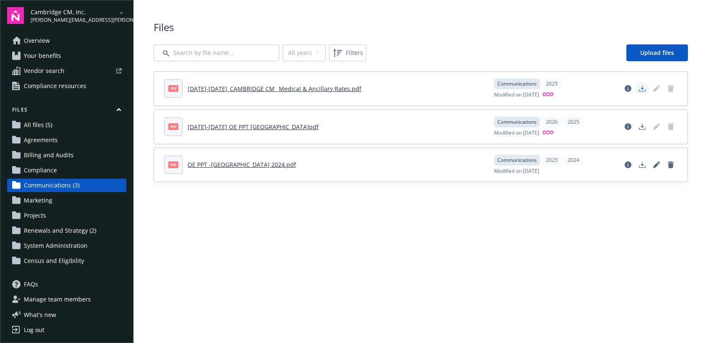
click at [641, 89] on icon "Download document" at bounding box center [642, 88] width 7 height 7
click at [600, 237] on main "Upload progress Files All years 2026 2025 2024 Filters Upload files pdf [DATE]-…" at bounding box center [421, 171] width 574 height 343
click at [324, 90] on link "[DATE]-[DATE]_CAMBRIDGE CM_ Medical & Ancillary Rates.pdf" at bounding box center [275, 89] width 174 height 8
drag, startPoint x: 331, startPoint y: 87, endPoint x: 368, endPoint y: 92, distance: 36.7
click at [368, 92] on header "pdf [DATE]-[DATE]_CAMBRIDGE CM_ Medical & Ancillary Rates.pdf" at bounding box center [324, 88] width 320 height 18
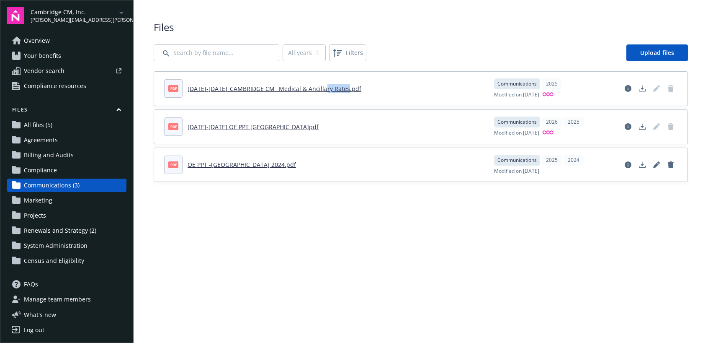
click at [401, 98] on div "pdf [DATE]-[DATE]_CAMBRIDGE CM_ Medical & Ancillary Rates.pdf Communications 20…" at bounding box center [420, 88] width 513 height 21
click at [382, 98] on header "pdf [DATE]-[DATE]_CAMBRIDGE CM_ Medical & Ancillary Rates.pdf" at bounding box center [324, 88] width 320 height 18
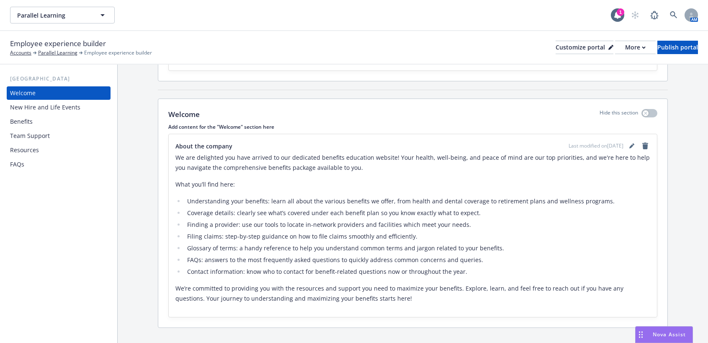
scroll to position [104, 0]
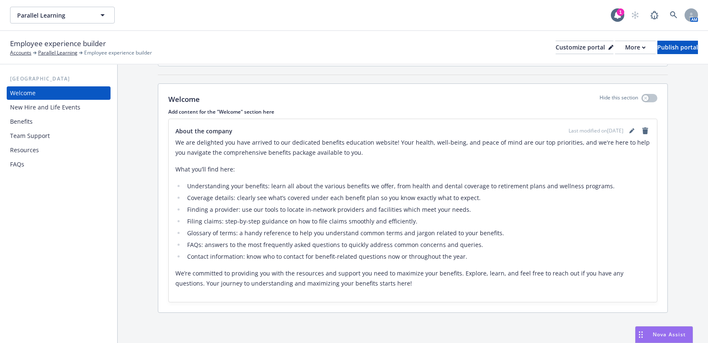
click at [27, 164] on div "FAQs" at bounding box center [58, 163] width 97 height 13
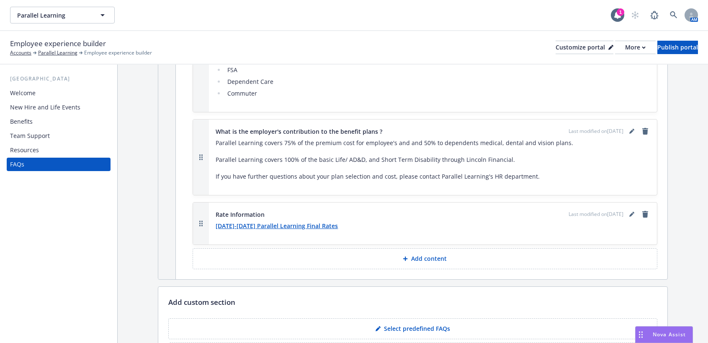
scroll to position [597, 0]
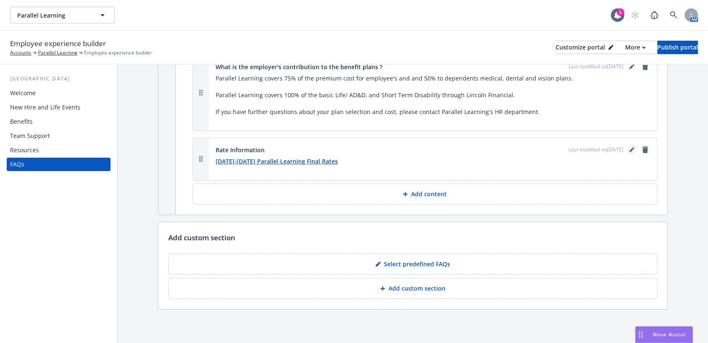
click at [629, 148] on icon "editPencil" at bounding box center [631, 149] width 5 height 5
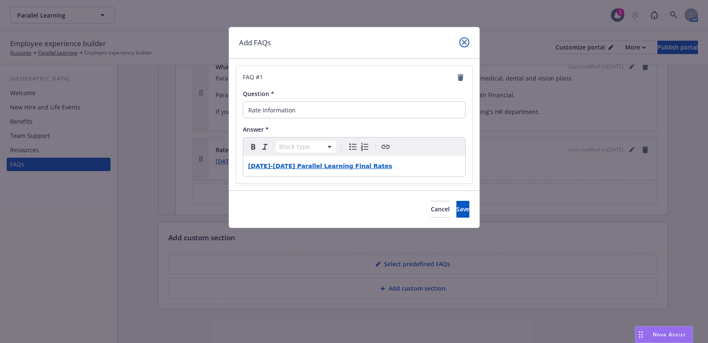
click at [466, 40] on icon "close" at bounding box center [464, 42] width 5 height 5
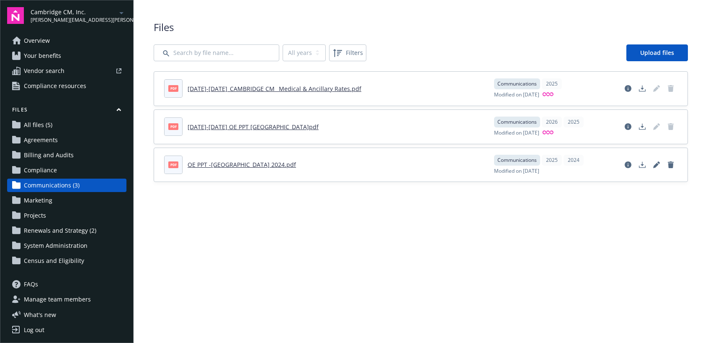
click at [334, 88] on link "[DATE]-[DATE]_CAMBRIDGE CM_ Medical & Ancillary Rates.pdf" at bounding box center [275, 89] width 174 height 8
